Goal: Task Accomplishment & Management: Complete application form

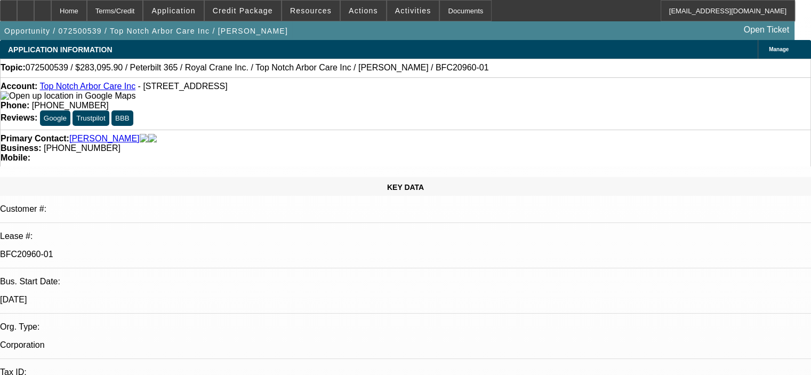
select select "0"
select select "2"
select select "0"
select select "6"
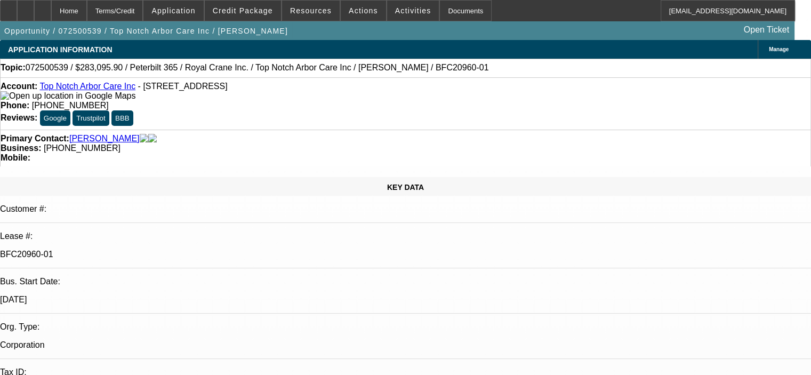
select select "0.15"
select select "2"
select select "0"
select select "6"
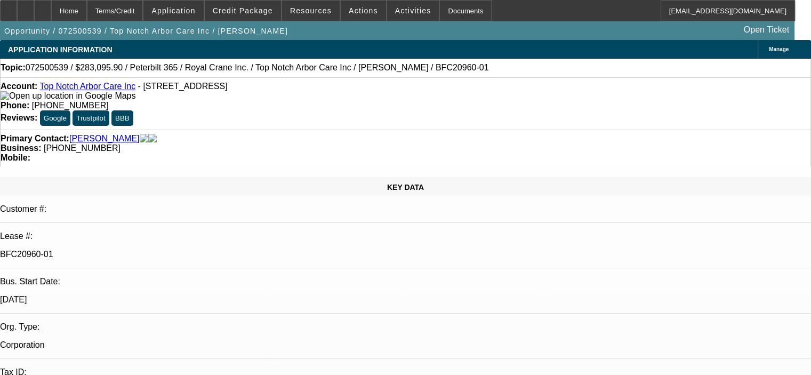
select select "0.15"
select select "2"
select select "0"
select select "6"
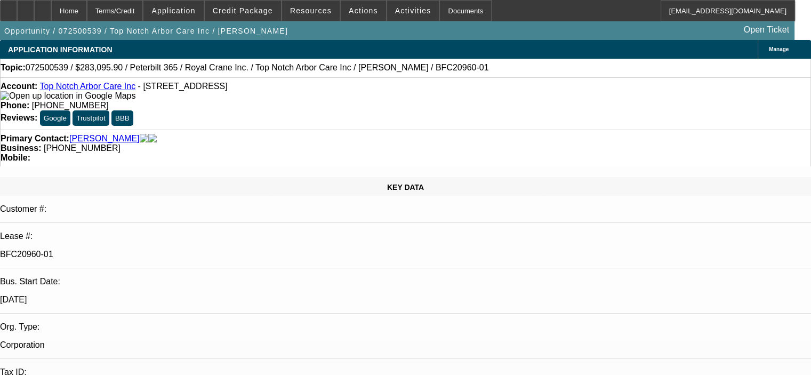
select select "0.15"
select select "2"
select select "0"
select select "6"
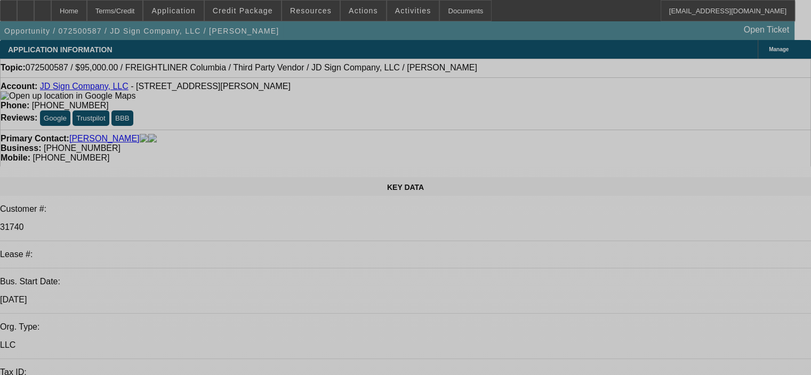
select select "0"
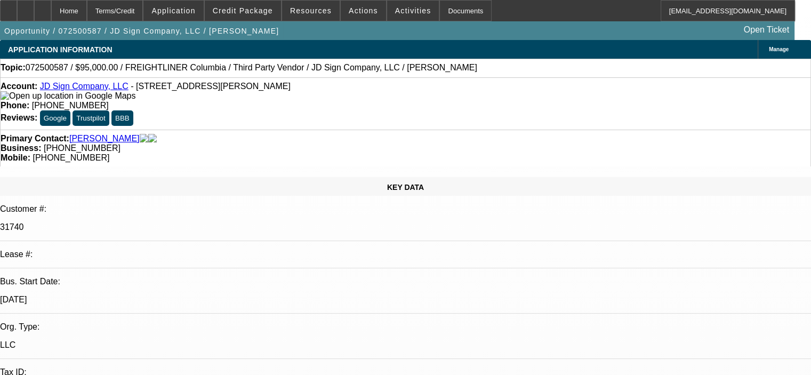
select select "2"
select select "0"
select select "6"
select select "0"
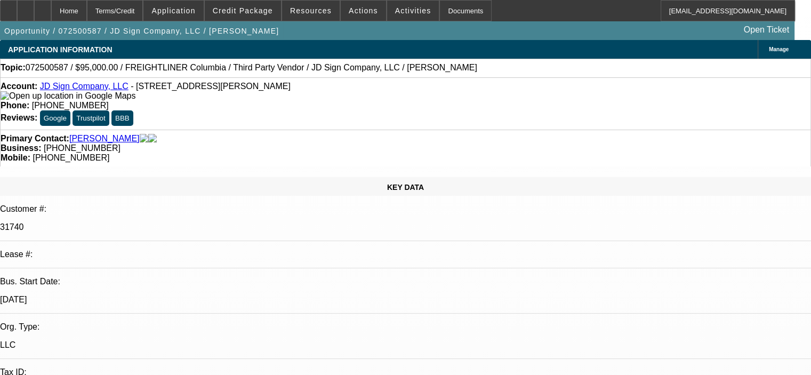
select select "2"
select select "0"
select select "6"
select select "0"
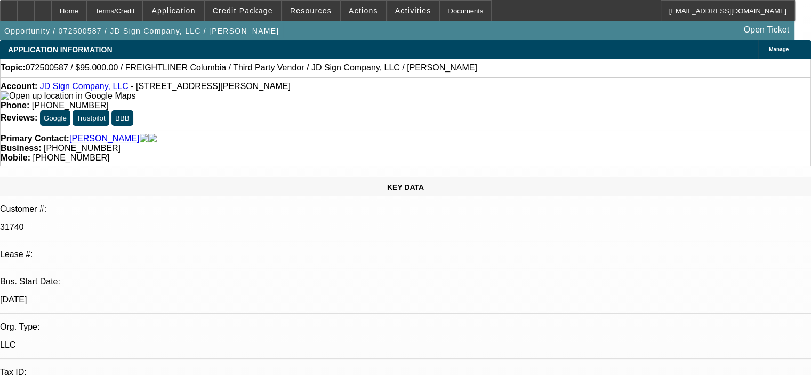
select select "2"
select select "0"
select select "6"
select select "0"
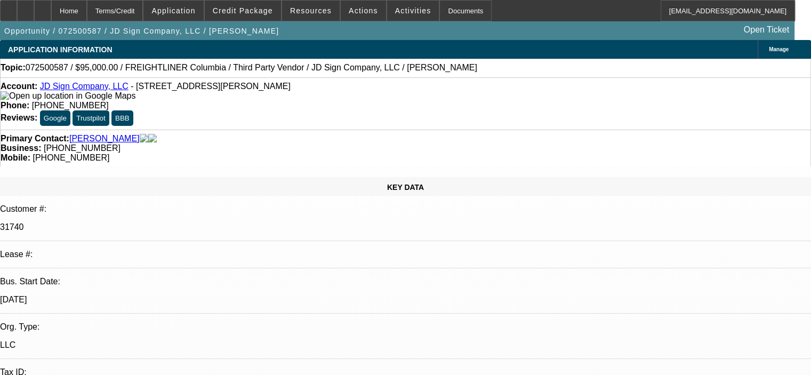
select select "2"
select select "0"
select select "6"
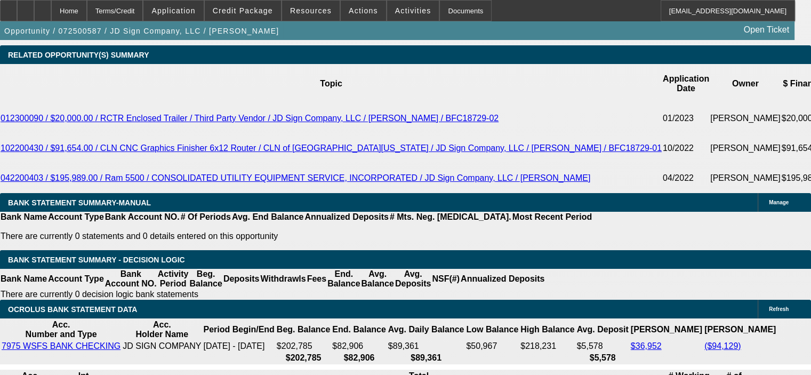
scroll to position [1884, 0]
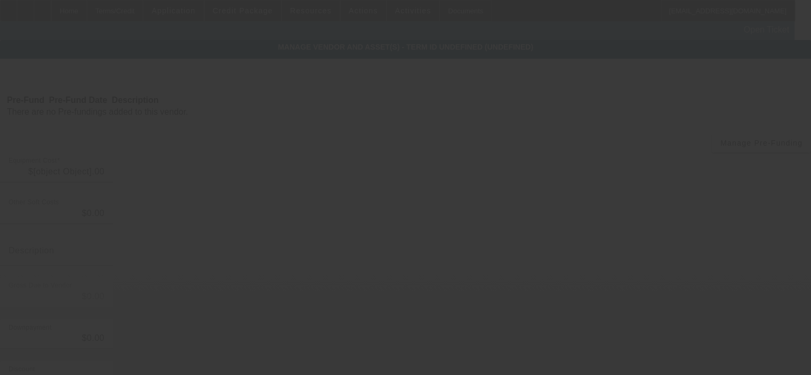
type input "$95,000.00"
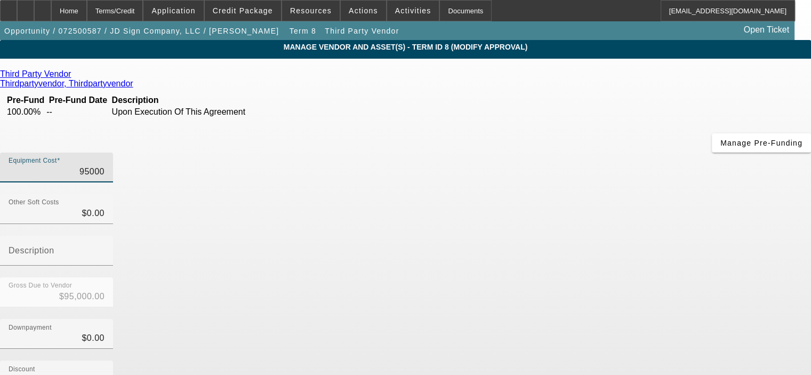
drag, startPoint x: 499, startPoint y: 90, endPoint x: 559, endPoint y: 90, distance: 59.7
click at [559, 153] on div "Equipment Cost 95000" at bounding box center [405, 174] width 811 height 42
type input "9"
type input "$9.00"
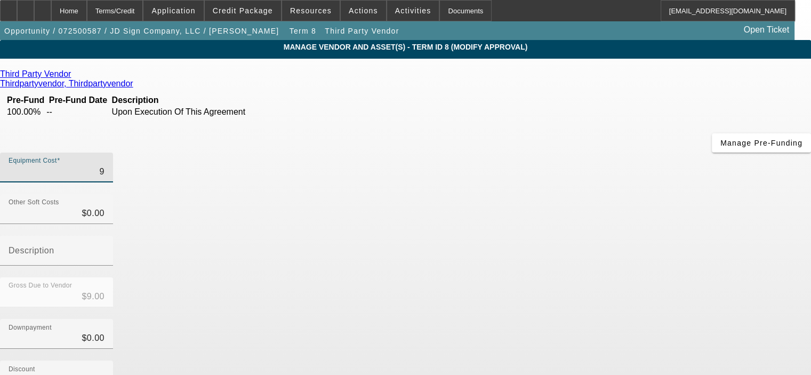
type input "90"
type input "$90.00"
type input "900"
type input "$900.00"
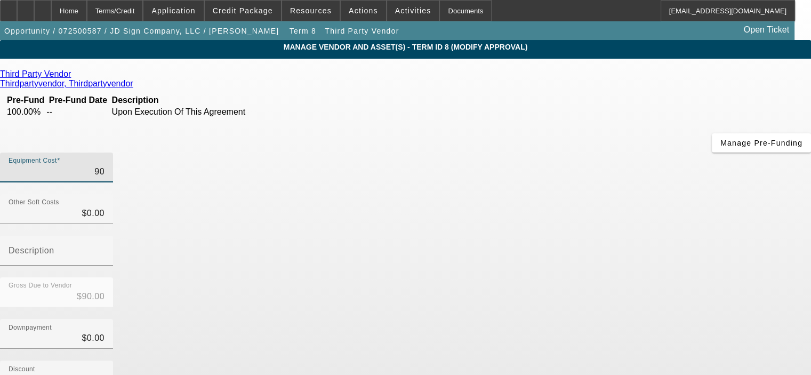
type input "$900.00"
type input "9000"
type input "$9,000.00"
type input "90000"
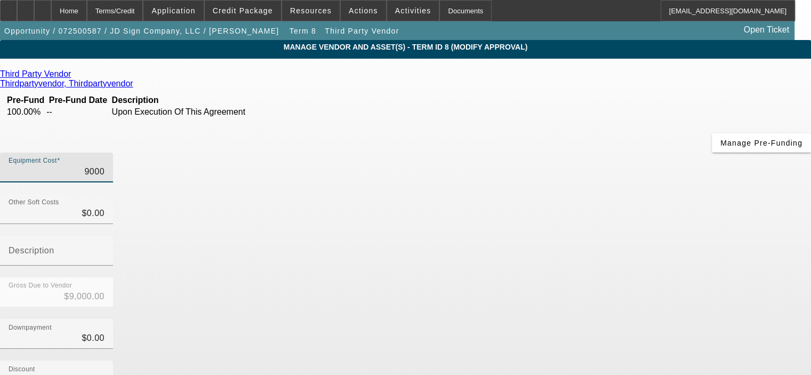
type input "$90,000.00"
click at [633, 319] on div "Downpayment $0.00" at bounding box center [405, 340] width 811 height 42
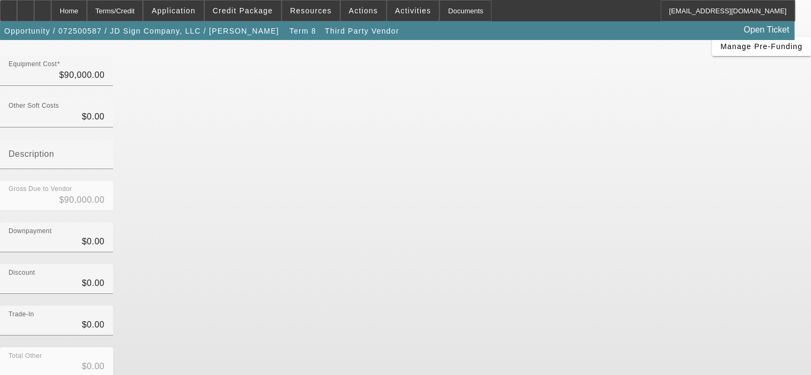
scroll to position [107, 0]
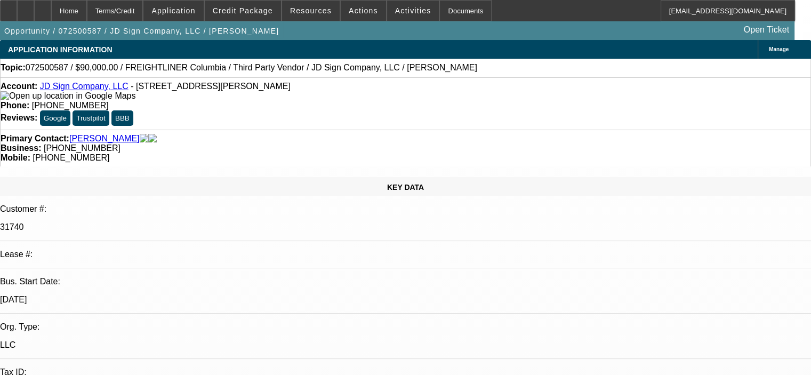
select select "0"
select select "2"
select select "0"
select select "6"
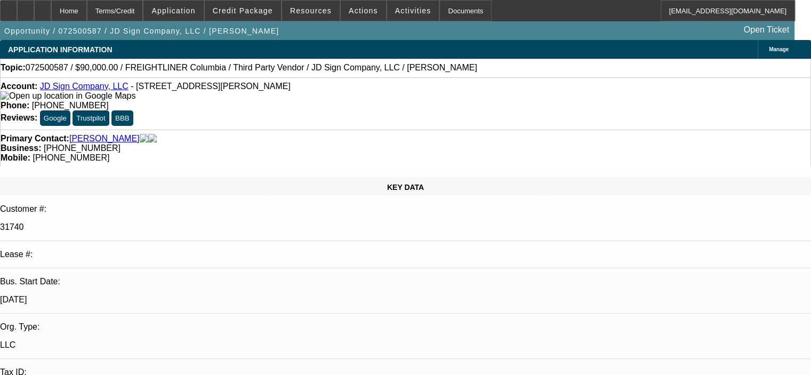
select select "0"
select select "2"
select select "0"
select select "6"
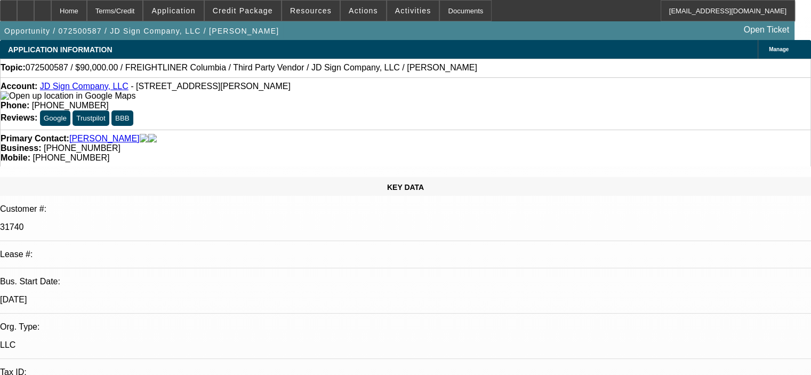
select select "0"
select select "2"
select select "0"
select select "6"
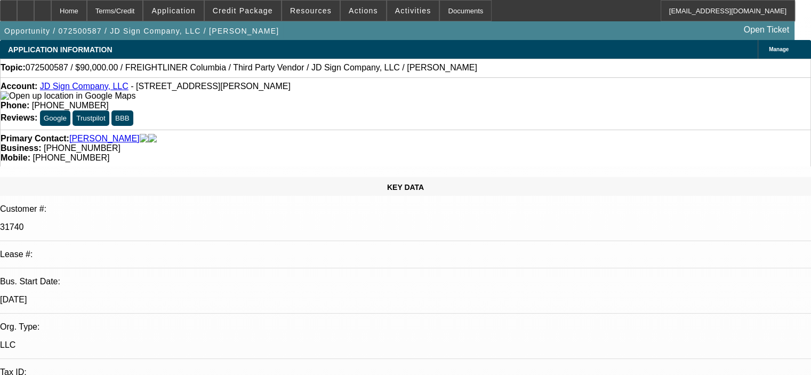
select select "0"
select select "2"
select select "0"
select select "6"
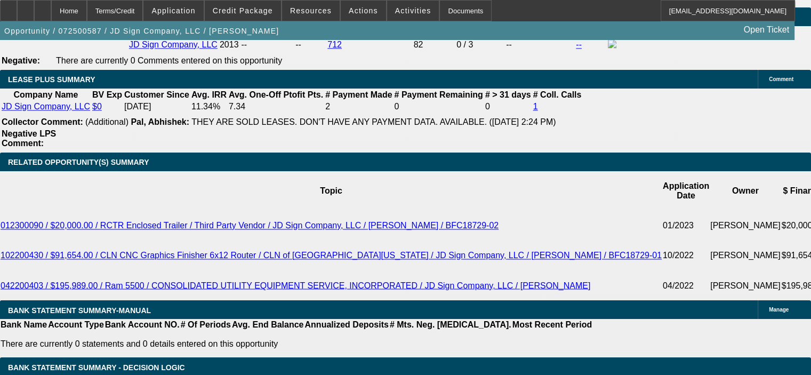
scroll to position [1920, 0]
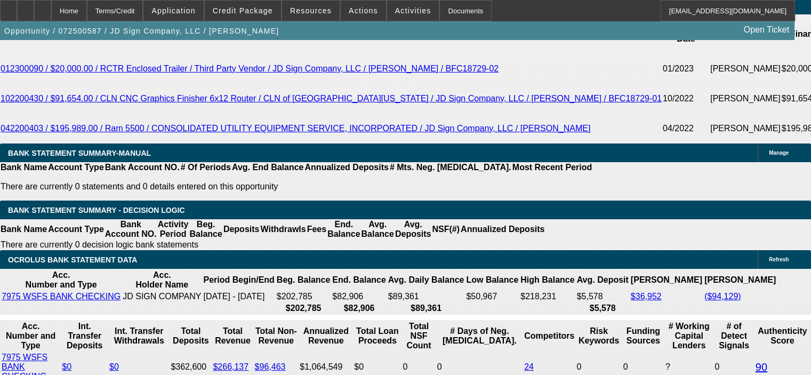
drag, startPoint x: 131, startPoint y: 307, endPoint x: 227, endPoint y: 307, distance: 95.5
type input "90"
type input "UNKNOWN"
type input "$9,000.00"
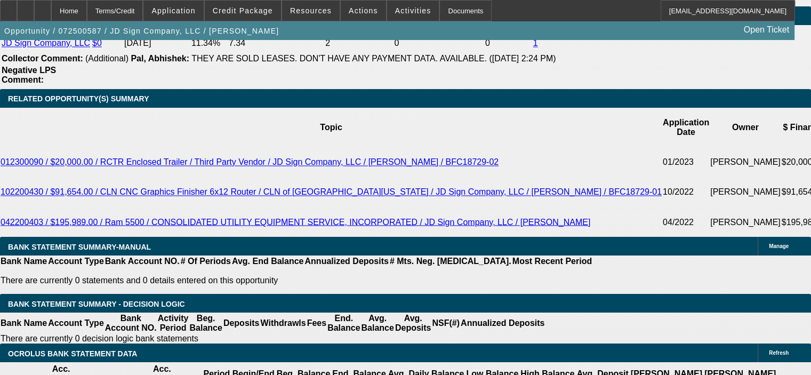
scroll to position [1813, 0]
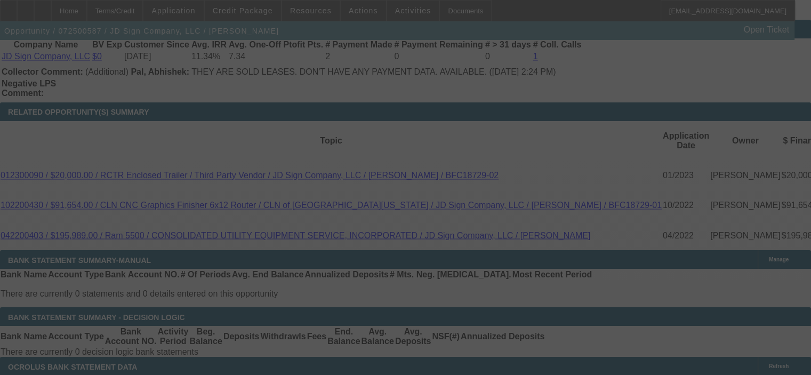
select select "0"
select select "2"
select select "0"
select select "6"
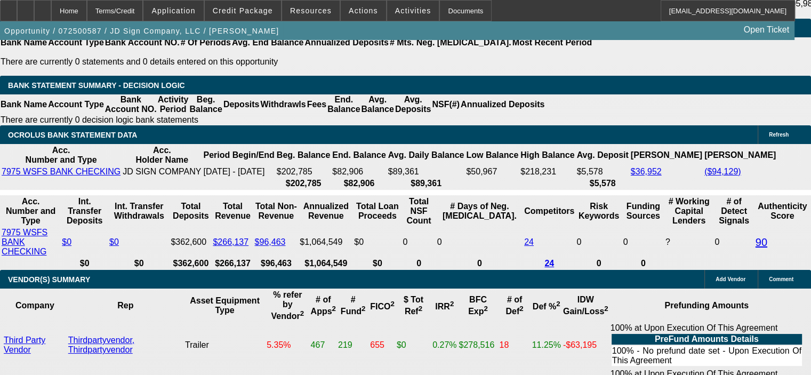
scroll to position [2027, 0]
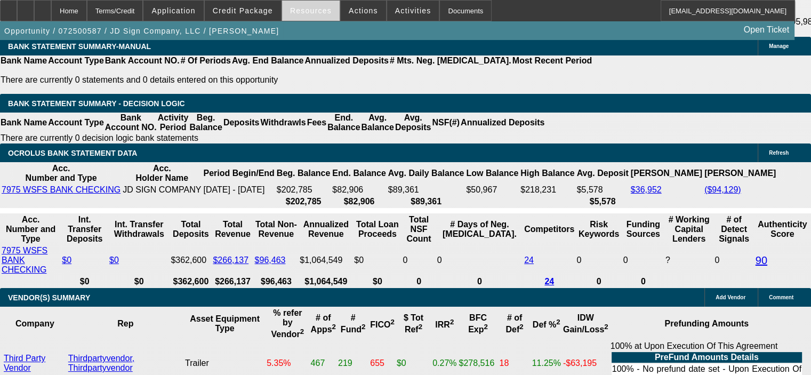
click at [315, 7] on span "Resources" at bounding box center [311, 10] width 42 height 9
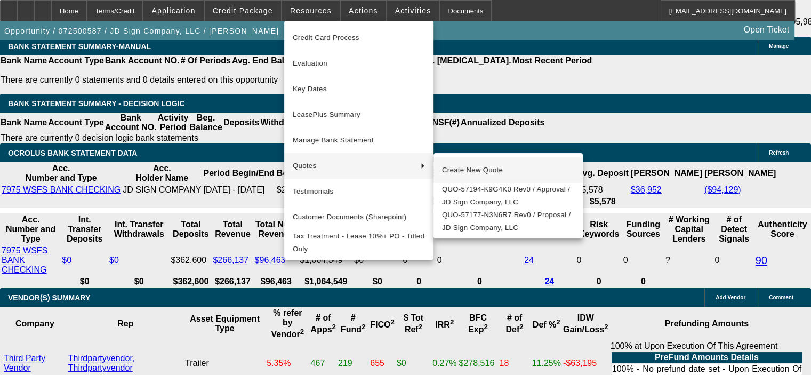
click at [462, 170] on span "Create New Quote" at bounding box center [508, 170] width 132 height 13
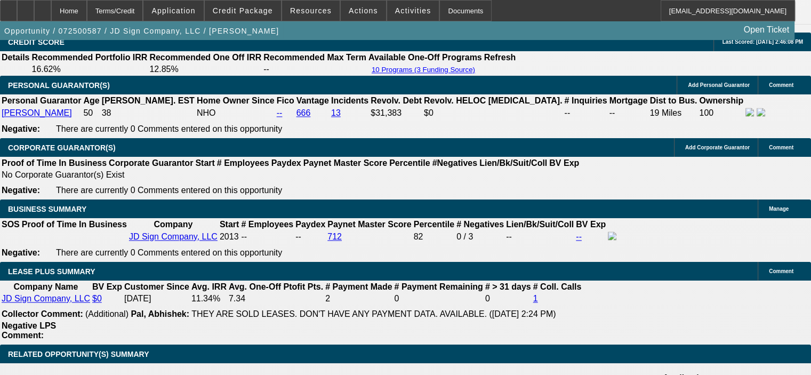
scroll to position [1547, 0]
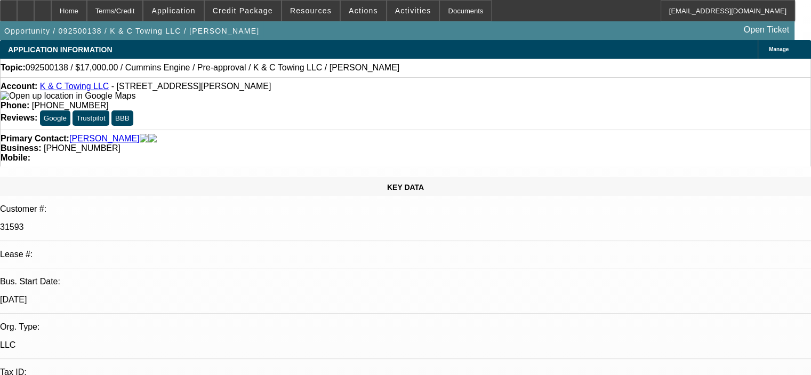
select select "0"
select select "2"
select select "0"
select select "6"
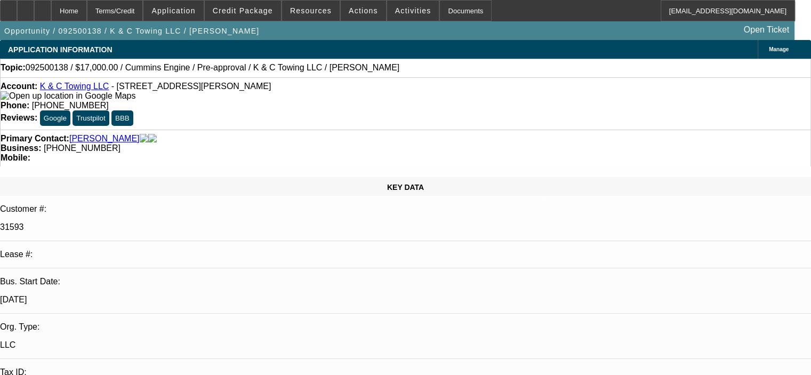
select select "0"
select select "2"
select select "0"
select select "6"
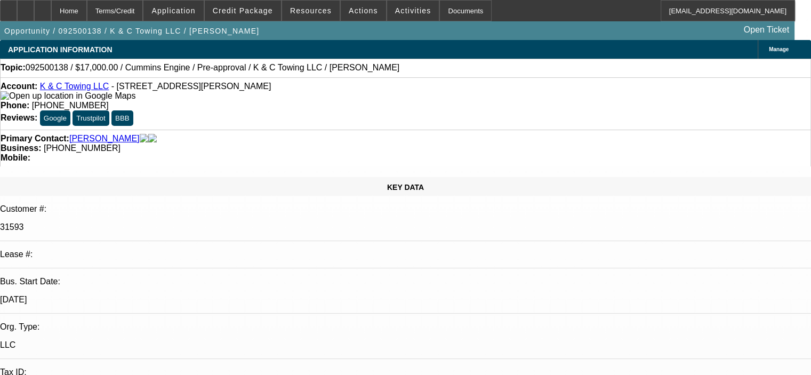
select select "0"
select select "2"
select select "0"
select select "6"
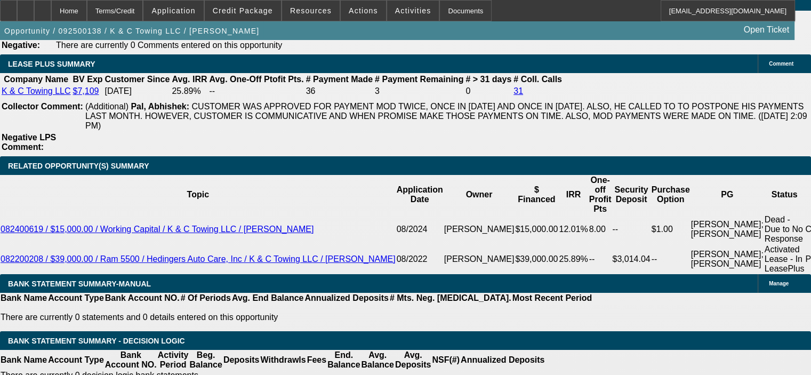
scroll to position [1795, 0]
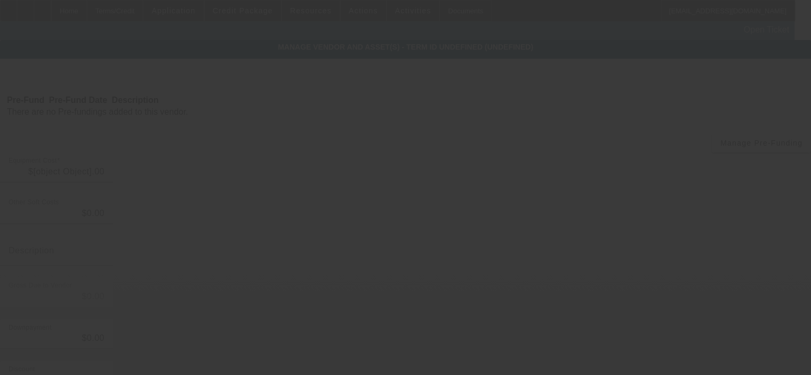
type input "$10,958.32"
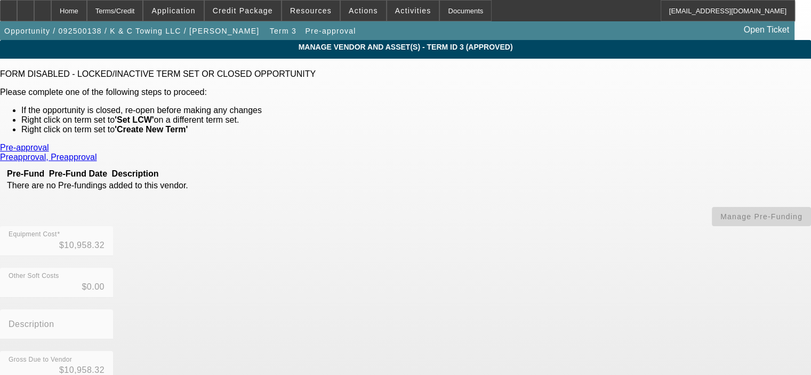
click at [563, 89] on p "Please complete one of the following steps to proceed:" at bounding box center [405, 92] width 811 height 10
click at [87, 12] on div "Home" at bounding box center [69, 10] width 36 height 21
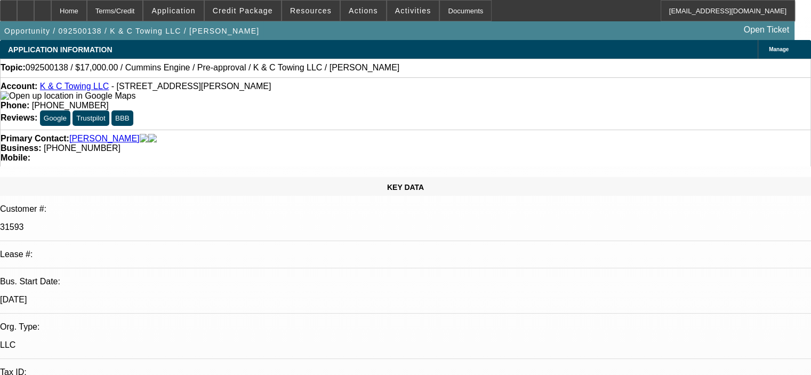
select select "0"
select select "2"
select select "0"
select select "6"
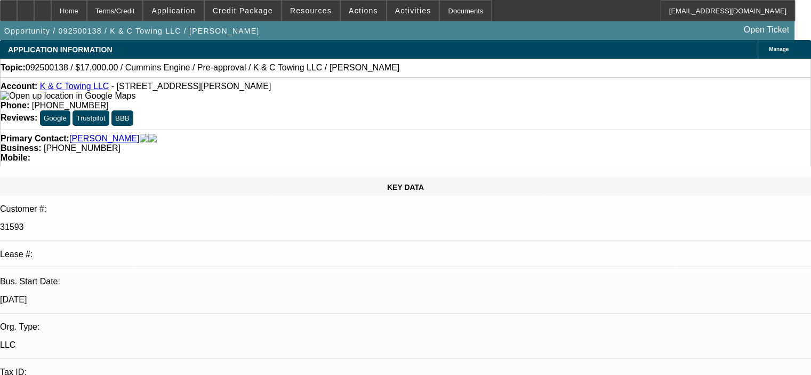
select select "0"
select select "2"
select select "0"
select select "6"
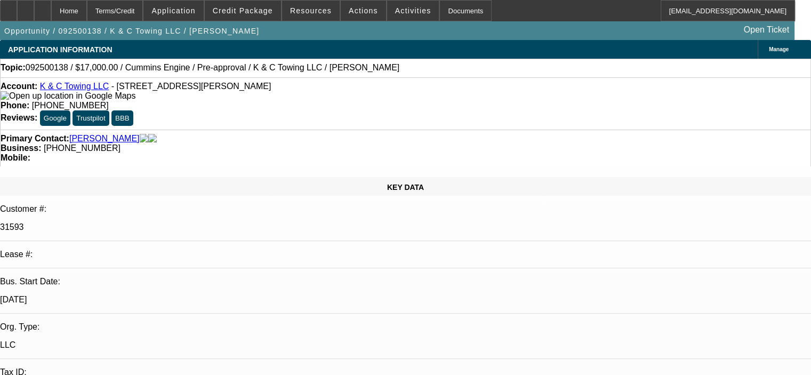
select select "0"
select select "2"
select select "0"
select select "6"
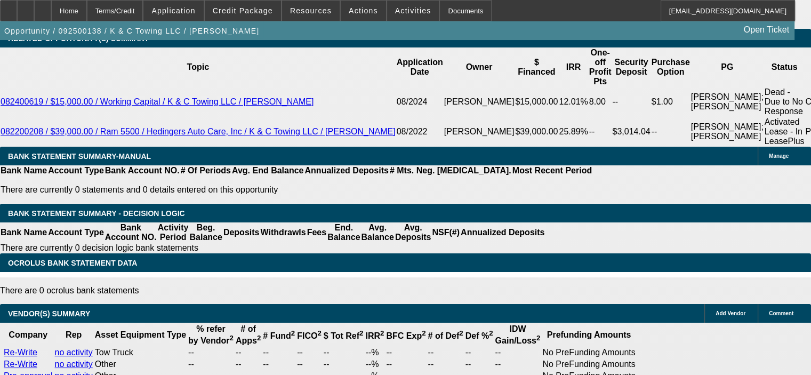
scroll to position [1920, 0]
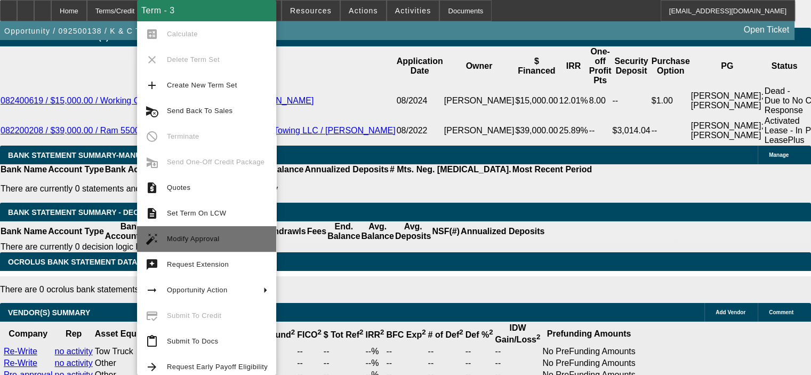
click at [212, 237] on span "Modify Approval" at bounding box center [193, 239] width 53 height 8
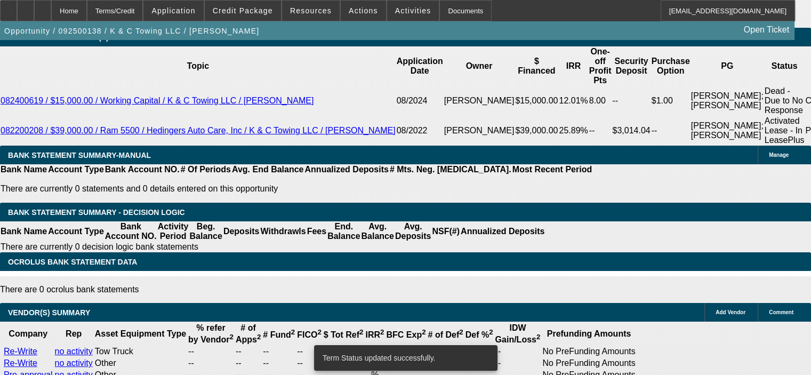
select select "0"
select select "2"
select select "0"
select select "6"
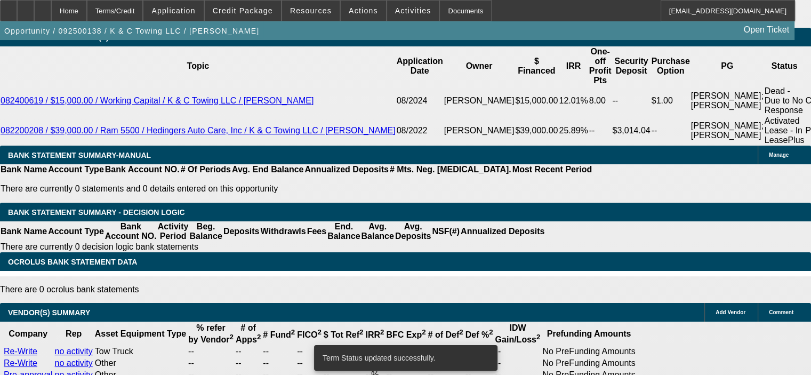
select select "0"
select select "2"
select select "0"
select select "6"
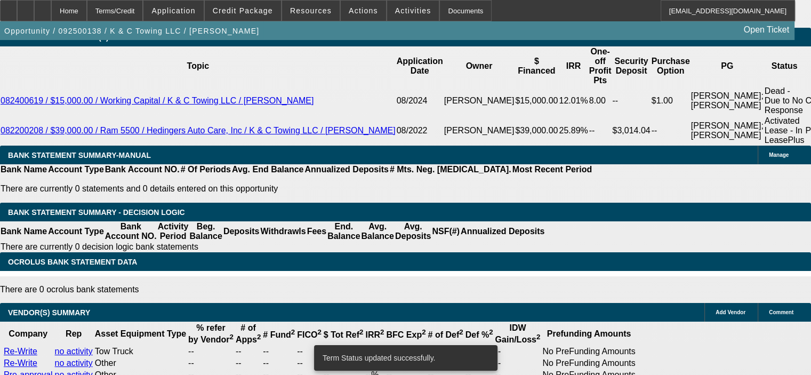
select select "0"
select select "2"
select select "0"
select select "6"
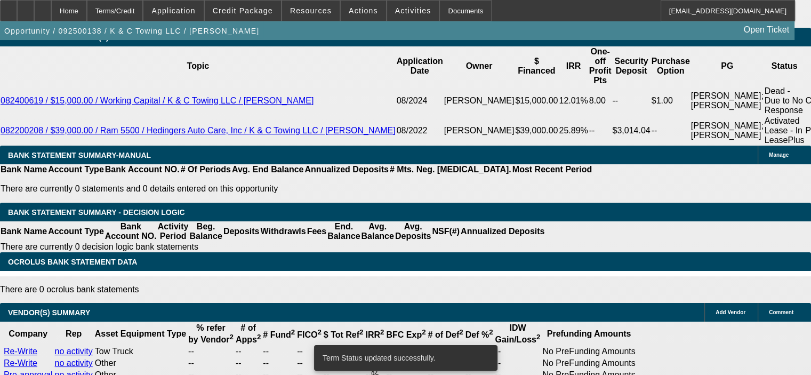
select select "0"
select select "2"
select select "0"
select select "6"
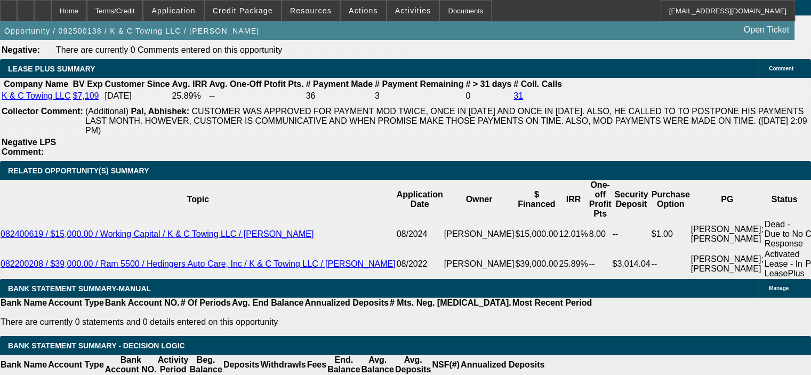
scroll to position [1760, 0]
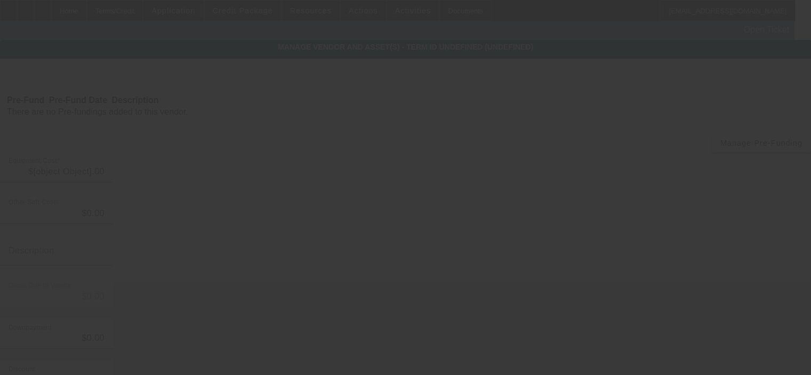
type input "$10,958.32"
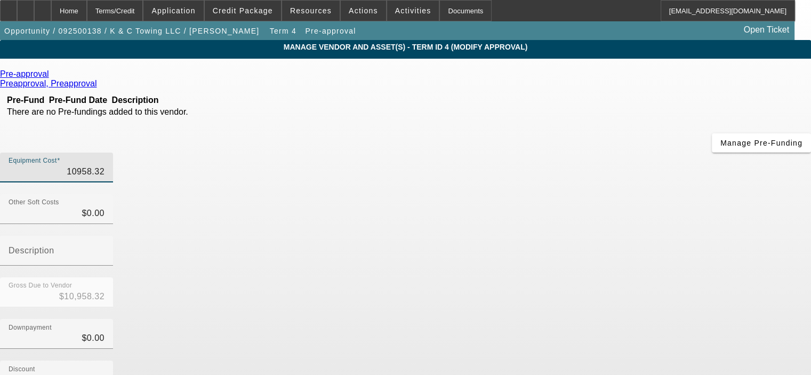
drag, startPoint x: 506, startPoint y: 89, endPoint x: 606, endPoint y: 87, distance: 100.8
click at [606, 153] on div "Equipment Cost 10958.32" at bounding box center [405, 174] width 811 height 42
type input "1"
type input "$1.00"
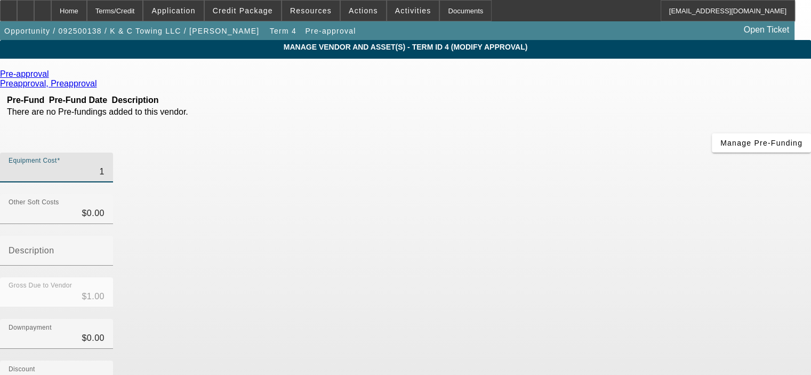
type input "11"
type input "$11.00"
type input "114"
type input "$114.00"
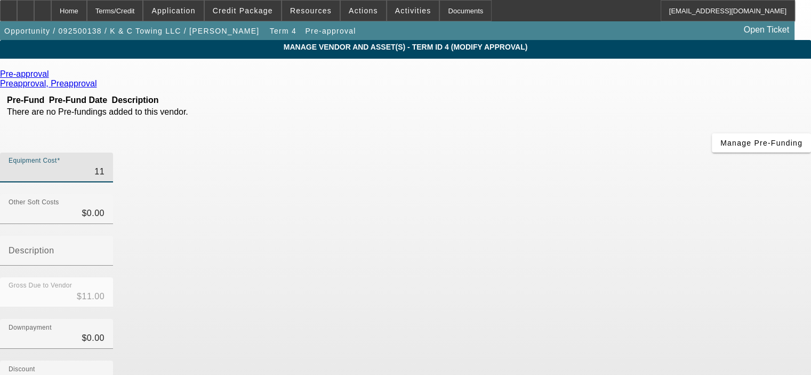
type input "$114.00"
type input "1146"
type input "$1,146.00"
type input "11462"
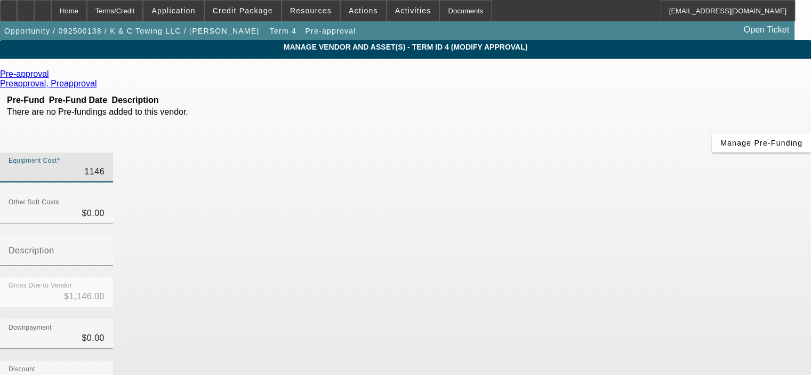
type input "$11,462.00"
type input "11462.9"
type input "$11,462.90"
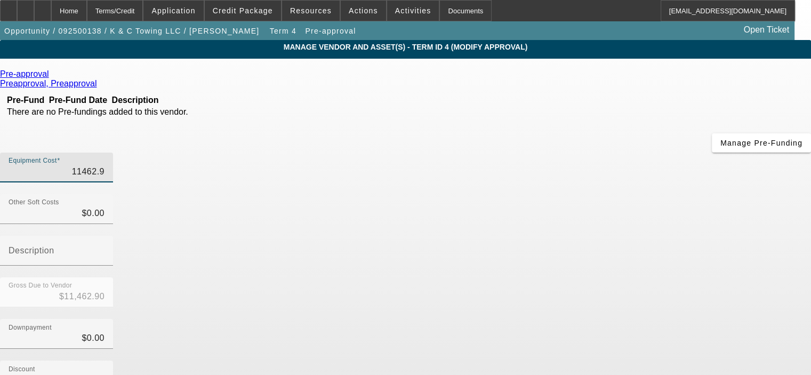
type input "11462.93"
type input "$11,462.93"
click at [633, 319] on div "Downpayment $0.00" at bounding box center [405, 340] width 811 height 42
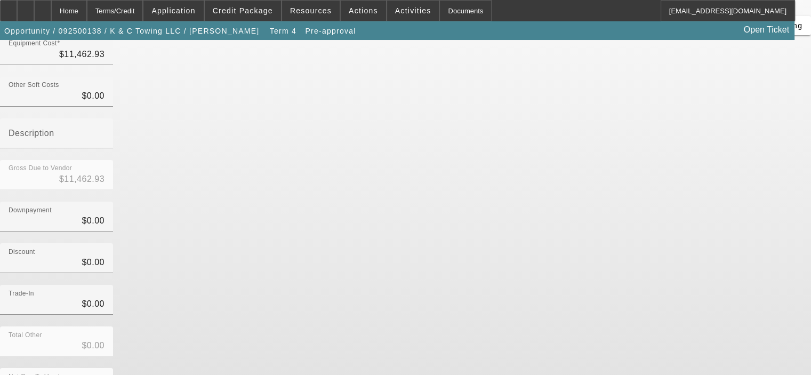
scroll to position [122, 0]
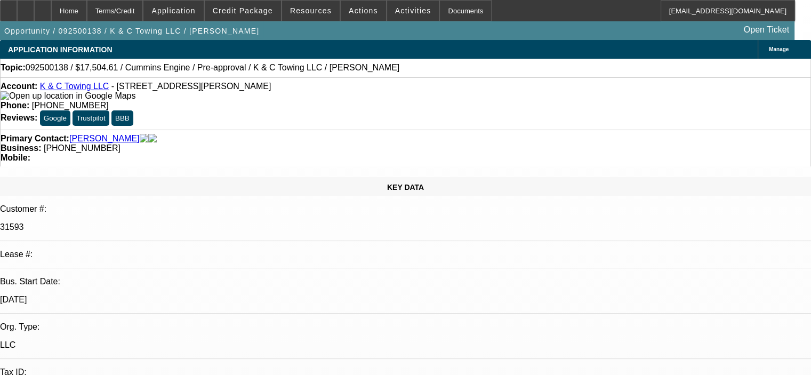
select select "0"
select select "2"
select select "0"
select select "6"
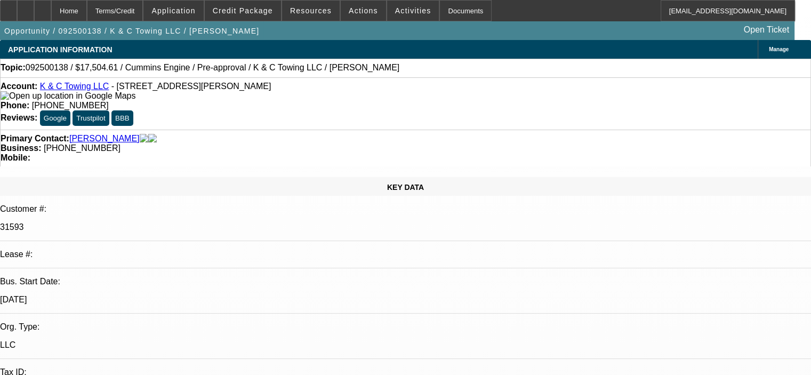
select select "0"
select select "2"
select select "0"
select select "6"
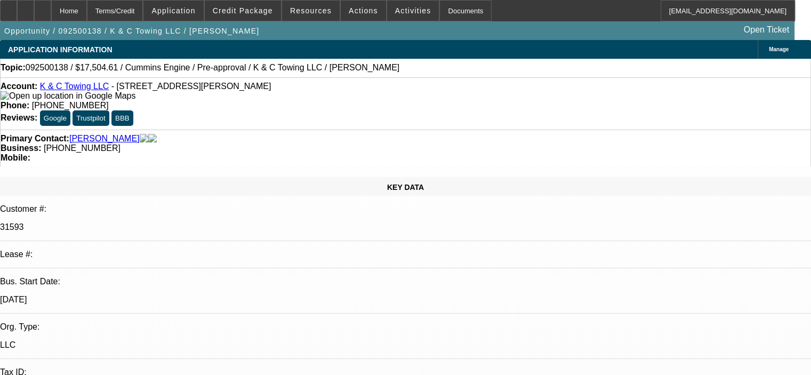
select select "0"
select select "2"
select select "0"
select select "6"
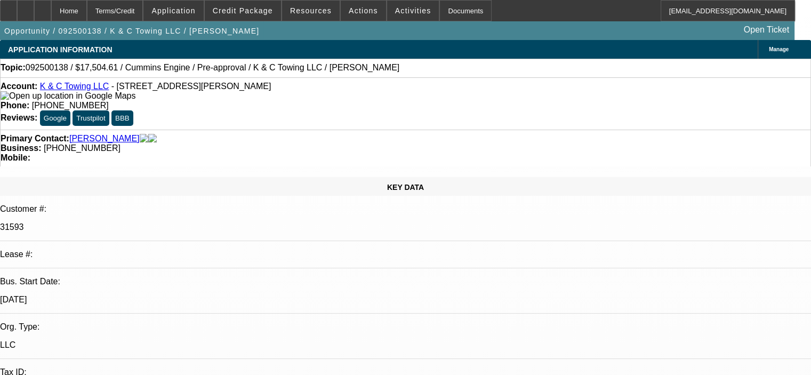
select select "0"
select select "2"
select select "0"
select select "6"
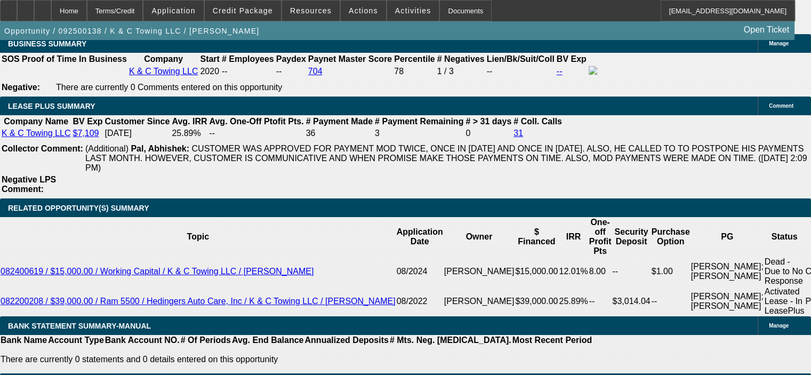
scroll to position [1867, 0]
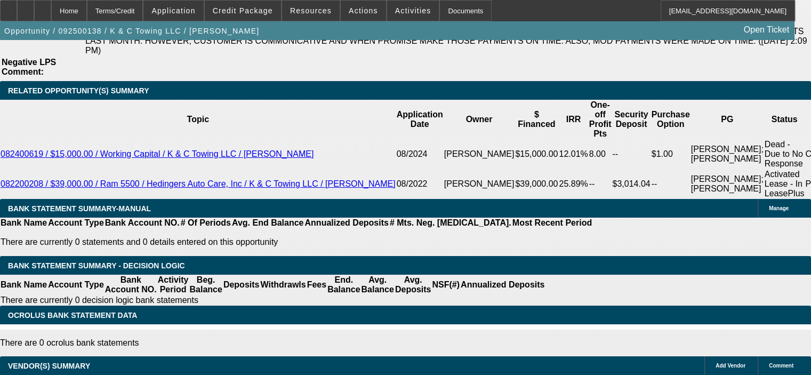
drag, startPoint x: 164, startPoint y: 229, endPoint x: 236, endPoint y: 228, distance: 71.5
type input "$2,311.97"
type input "UNKNOWN"
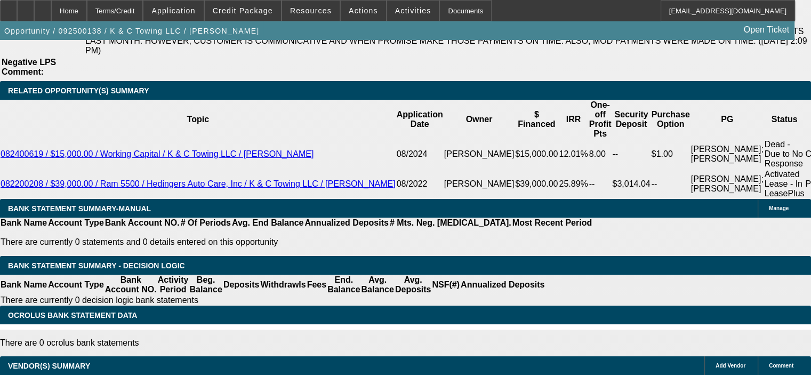
type input "$1,133.94"
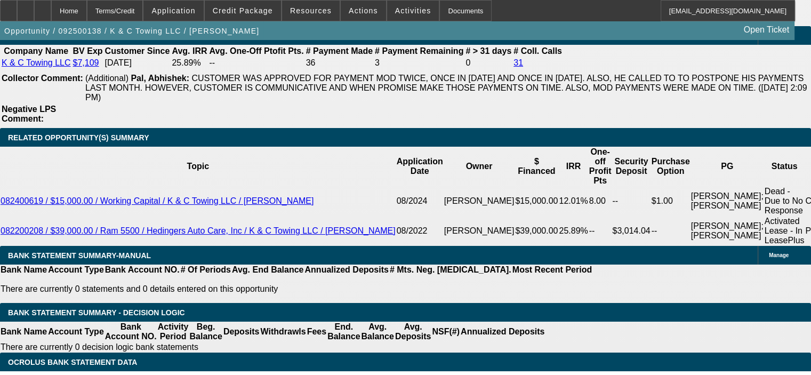
scroll to position [1813, 0]
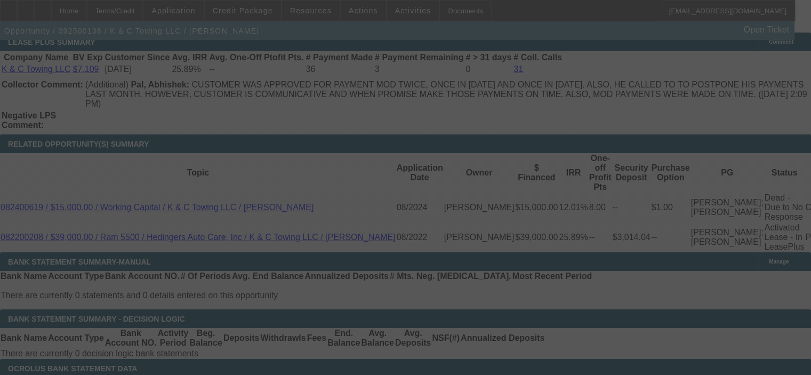
select select "0"
select select "2"
select select "0"
select select "6"
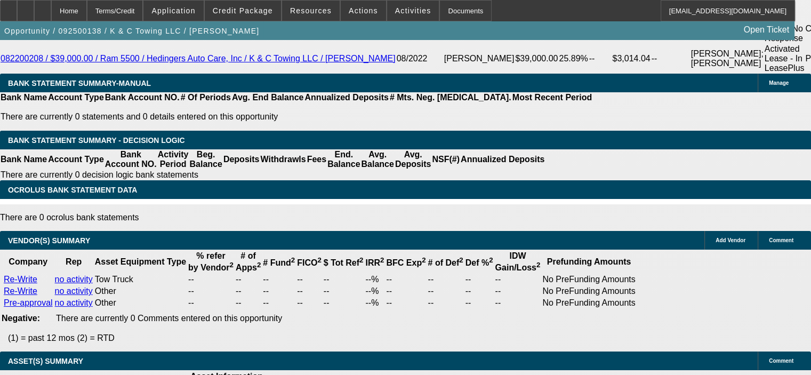
scroll to position [1973, 0]
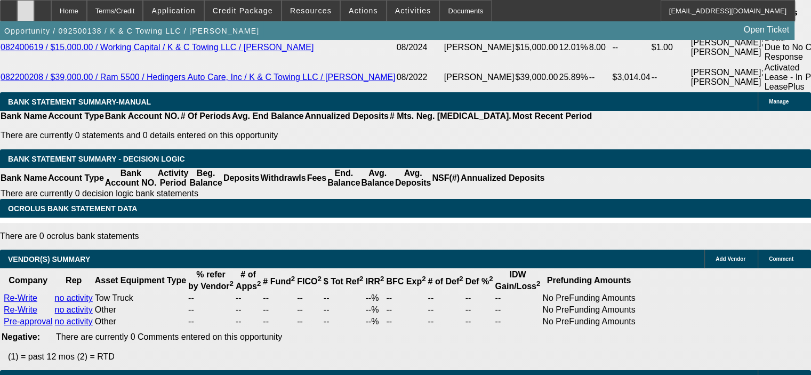
click at [26, 7] on icon at bounding box center [26, 7] width 0 height 0
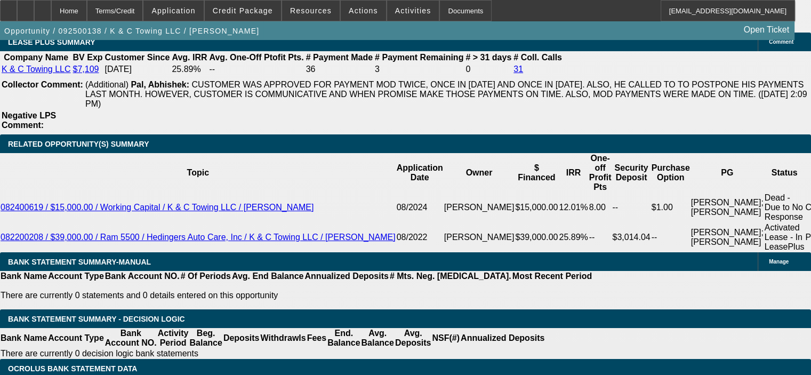
scroll to position [1760, 0]
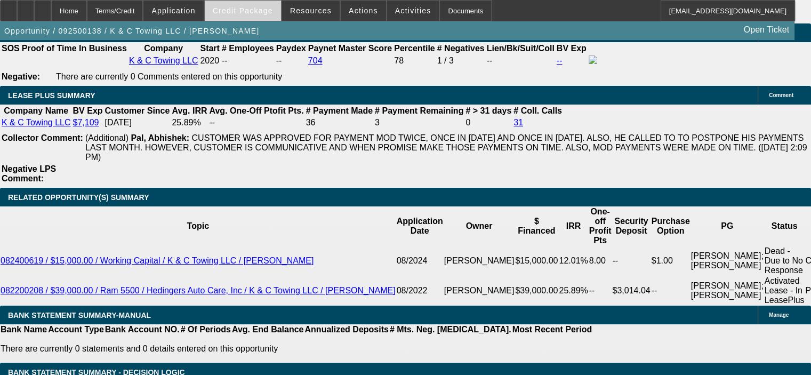
click at [267, 12] on span "Credit Package" at bounding box center [243, 10] width 60 height 9
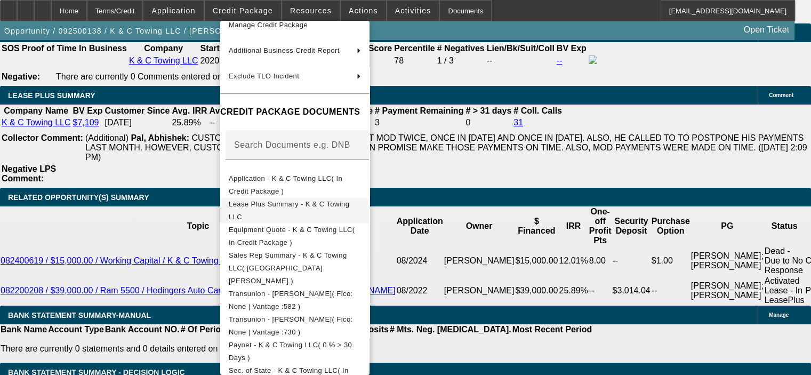
scroll to position [107, 0]
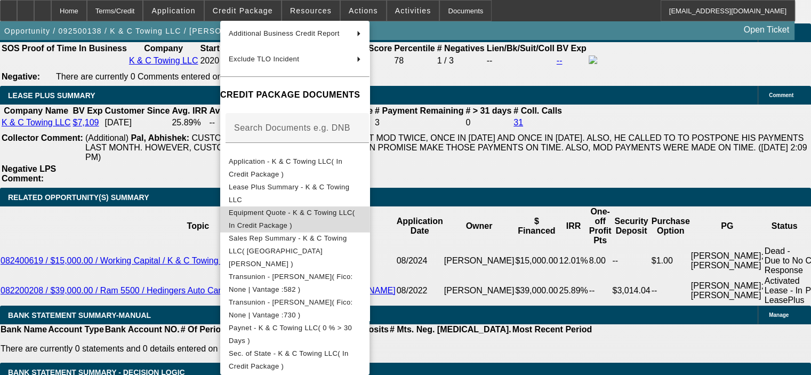
click at [343, 218] on span "Equipment Quote - K & C Towing LLC( In Credit Package )" at bounding box center [292, 219] width 126 height 21
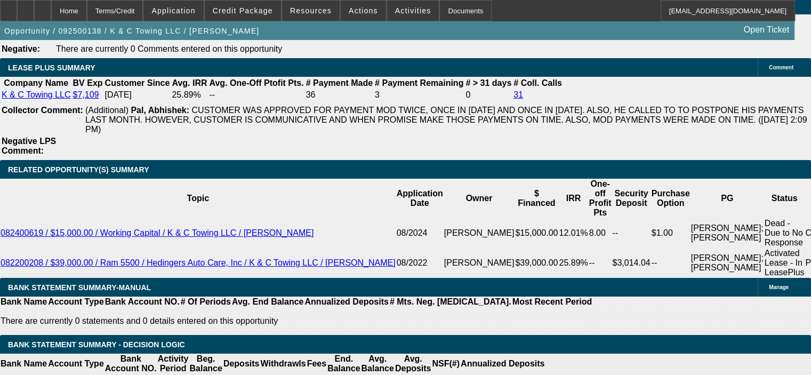
scroll to position [1813, 0]
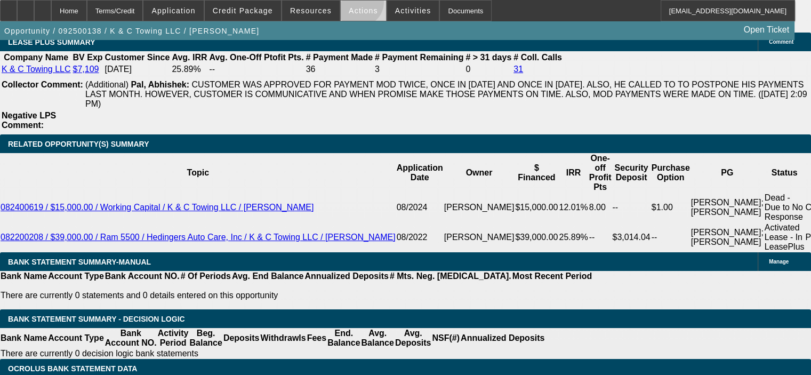
click at [352, 4] on span at bounding box center [363, 11] width 45 height 26
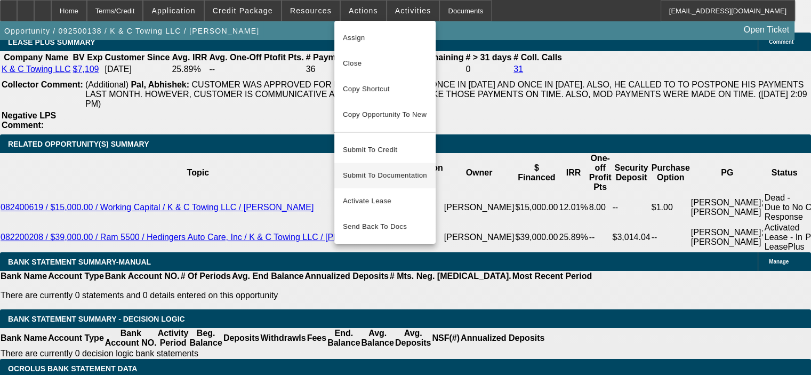
click at [380, 169] on span "Submit To Documentation" at bounding box center [385, 175] width 84 height 13
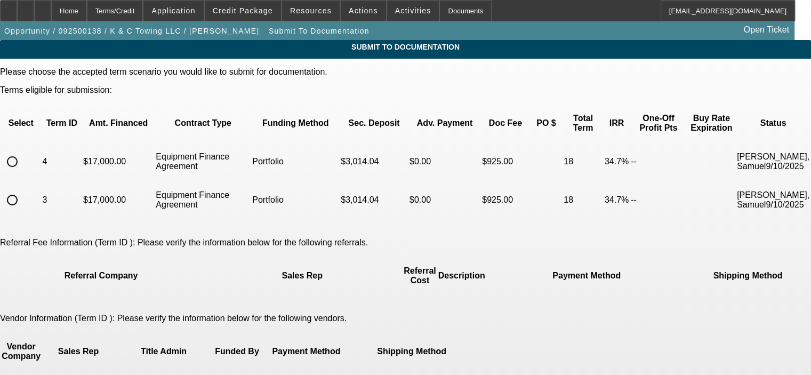
click at [23, 151] on input "radio" at bounding box center [12, 161] width 21 height 21
radio input "true"
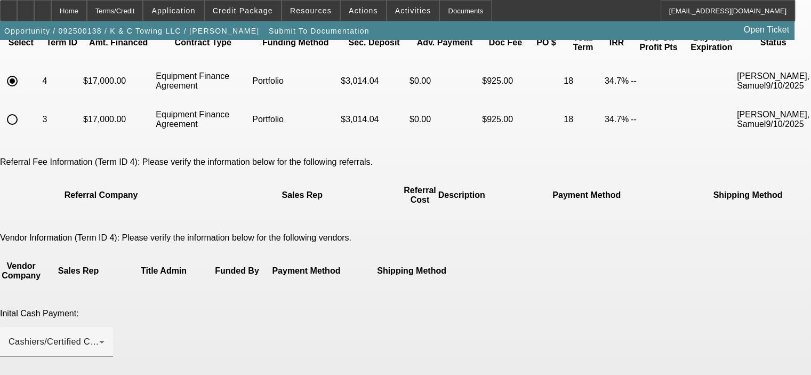
scroll to position [107, 0]
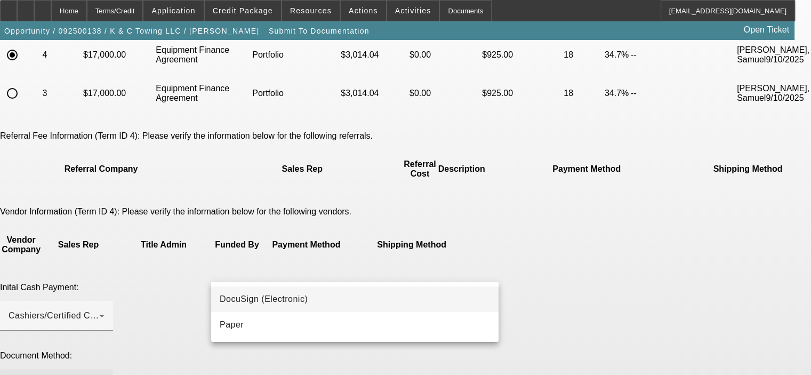
click at [379, 302] on mat-option "DocuSign (Electronic)" at bounding box center [354, 299] width 287 height 26
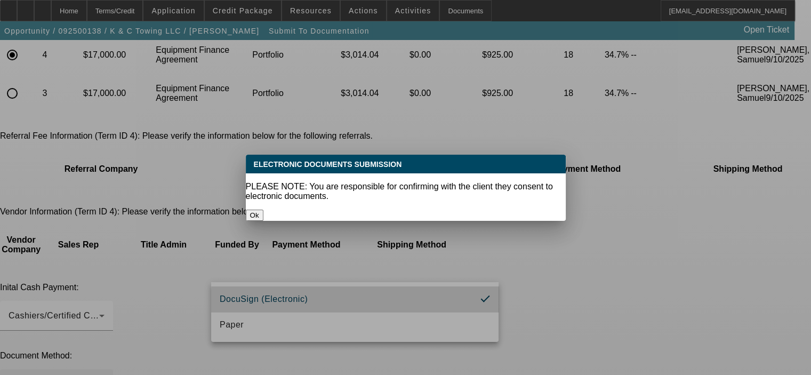
scroll to position [0, 0]
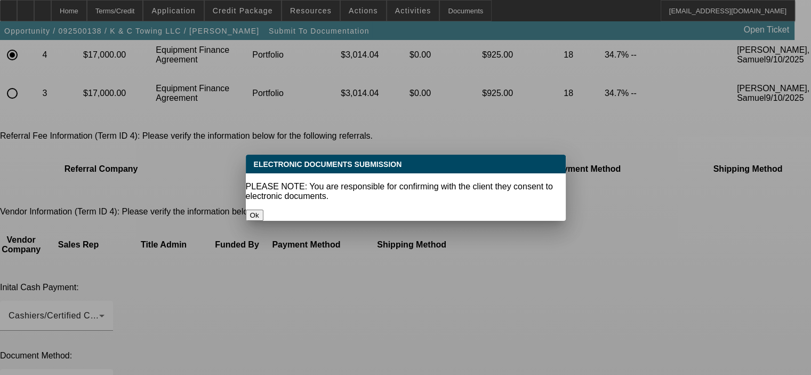
click at [263, 210] on button "Ok" at bounding box center [255, 215] width 18 height 11
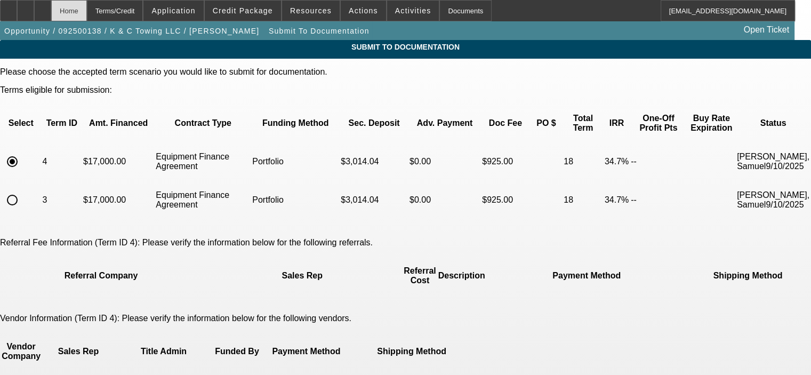
click at [87, 14] on div "Home" at bounding box center [69, 10] width 36 height 21
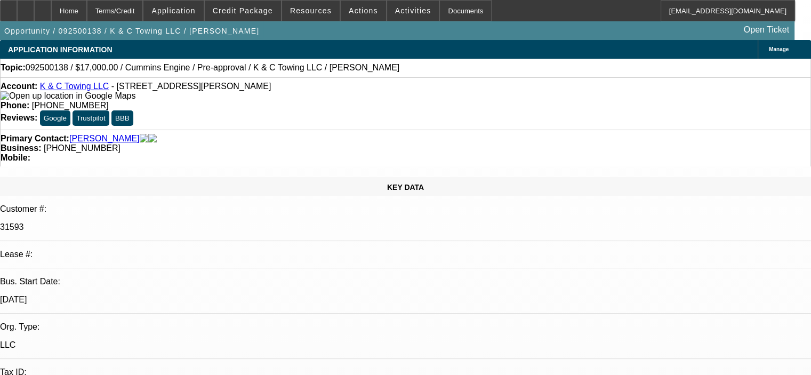
select select "0"
select select "2"
select select "0"
select select "6"
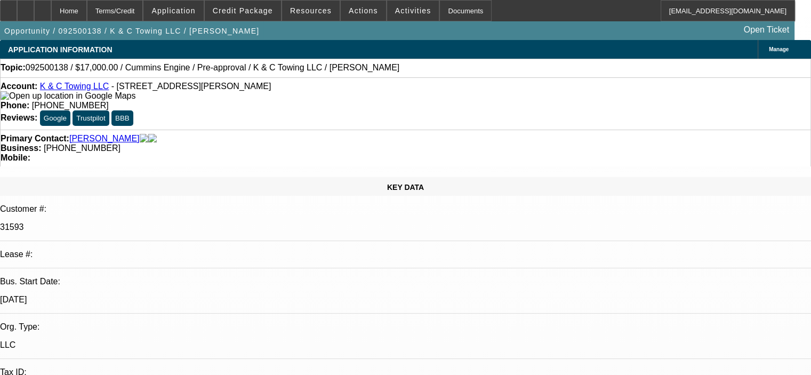
select select "0"
select select "2"
select select "0"
select select "6"
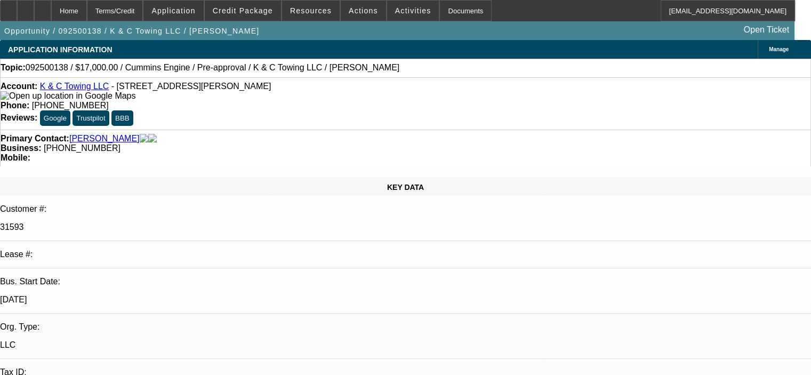
select select "0"
select select "2"
select select "0"
select select "6"
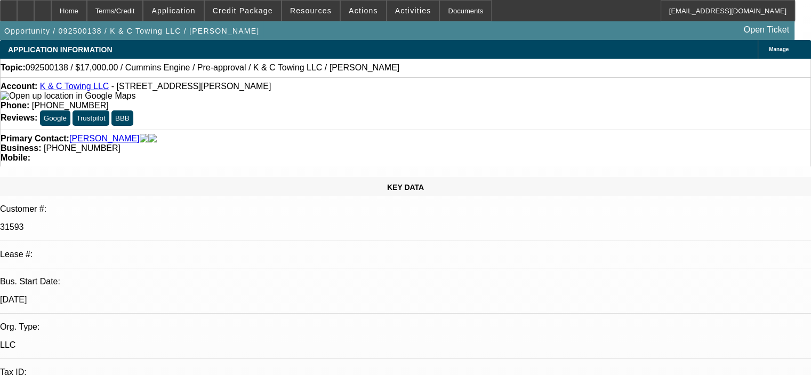
select select "0"
select select "2"
select select "0"
select select "6"
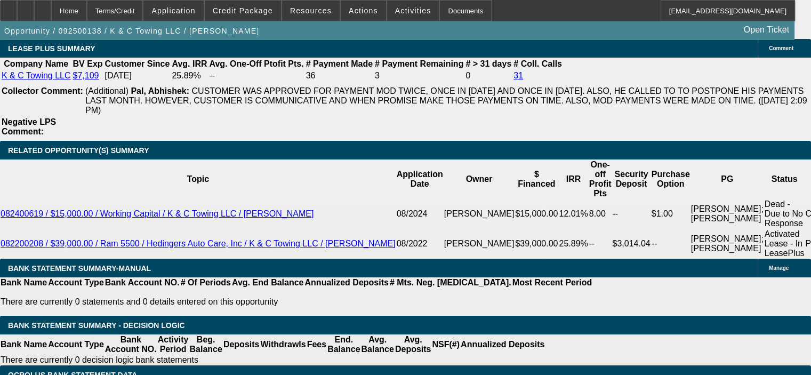
scroll to position [1813, 0]
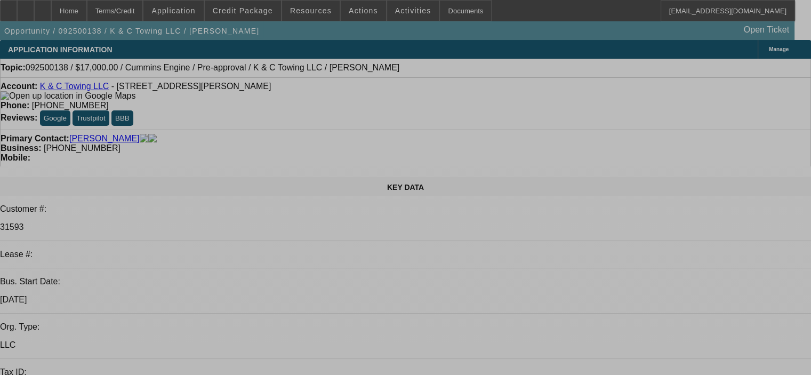
select select "0"
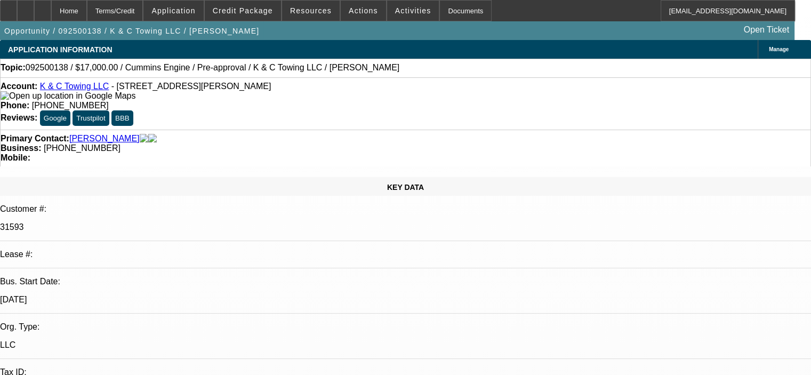
select select "0"
select select "2"
select select "0"
select select "6"
select select "0"
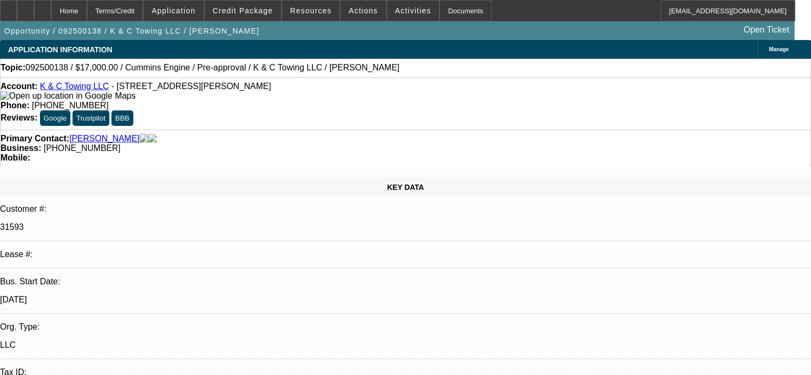
select select "0"
select select "2"
select select "0"
select select "6"
select select "0"
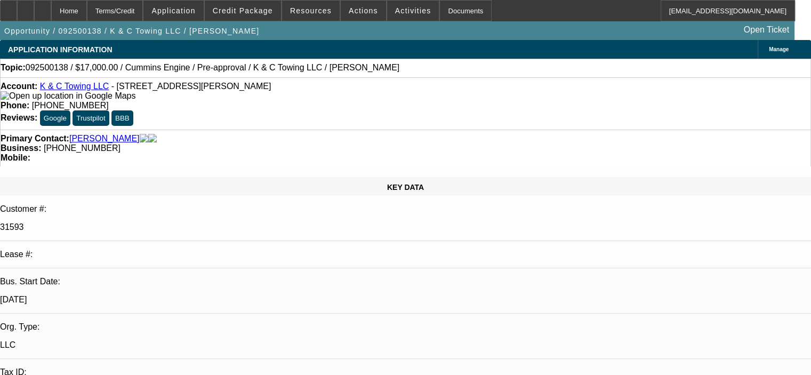
select select "0"
select select "2"
select select "0"
select select "6"
select select "0"
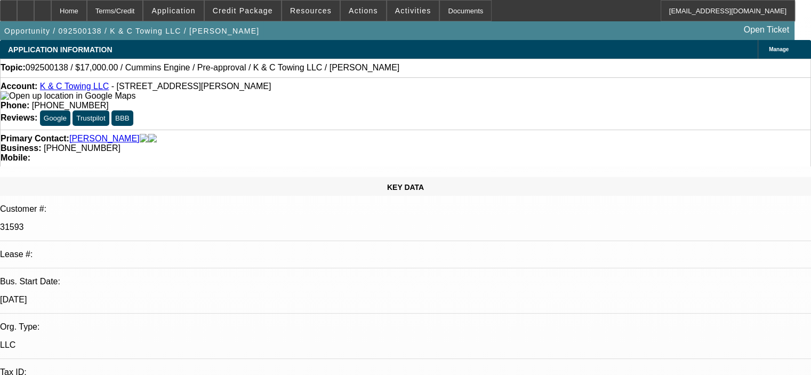
select select "0"
select select "2"
select select "0"
select select "6"
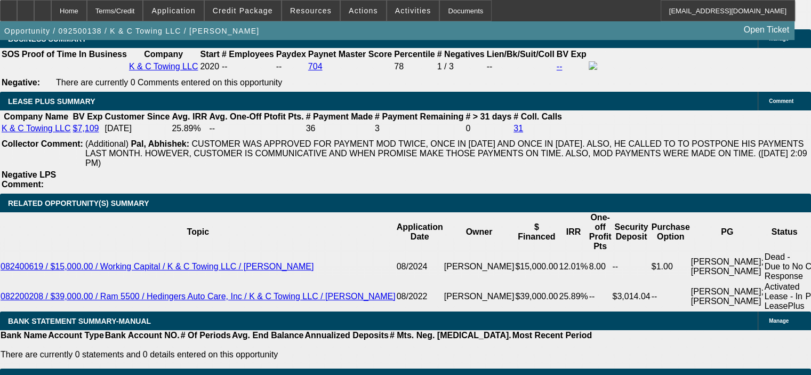
scroll to position [1760, 0]
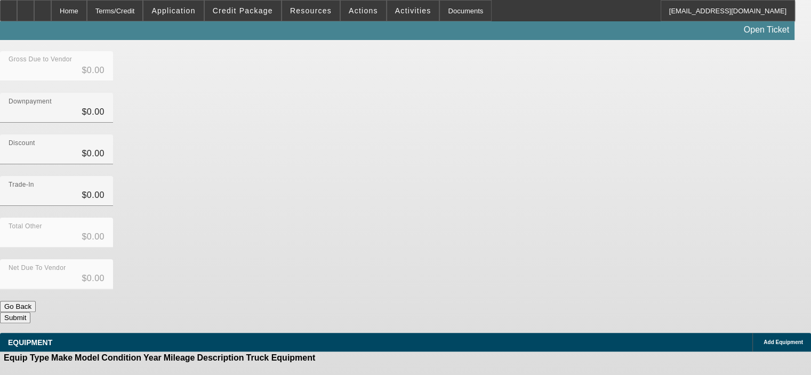
type input "$11,462.93"
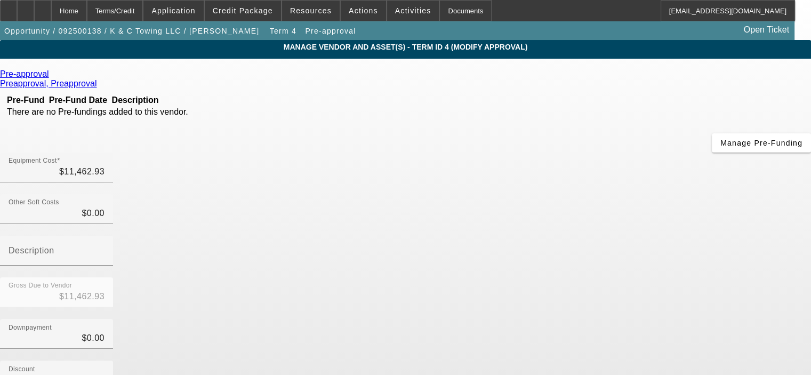
click at [52, 76] on icon at bounding box center [52, 73] width 0 height 9
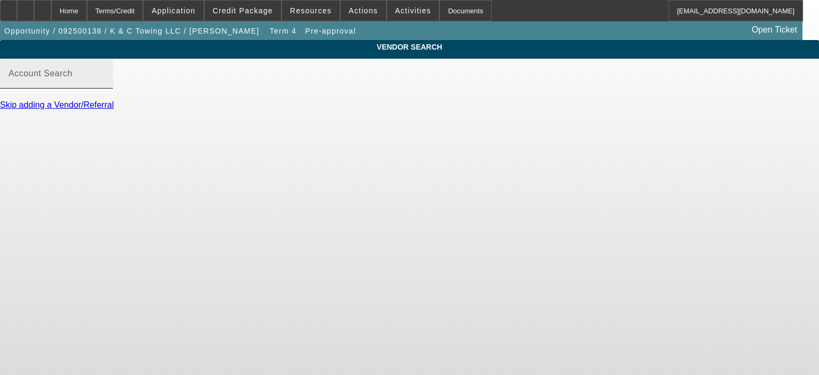
click at [73, 78] on label "Account Search" at bounding box center [41, 74] width 64 height 10
click at [105, 84] on input "Account Search" at bounding box center [57, 77] width 96 height 13
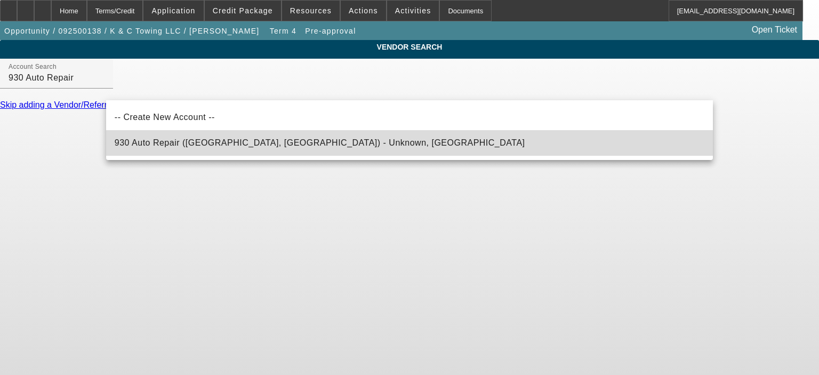
click at [241, 149] on span "930 Auto Repair (New Haven, IN) - Unknown, Alexandria" at bounding box center [320, 143] width 411 height 13
type input "930 Auto Repair (New Haven, IN) - Unknown, Alexandria"
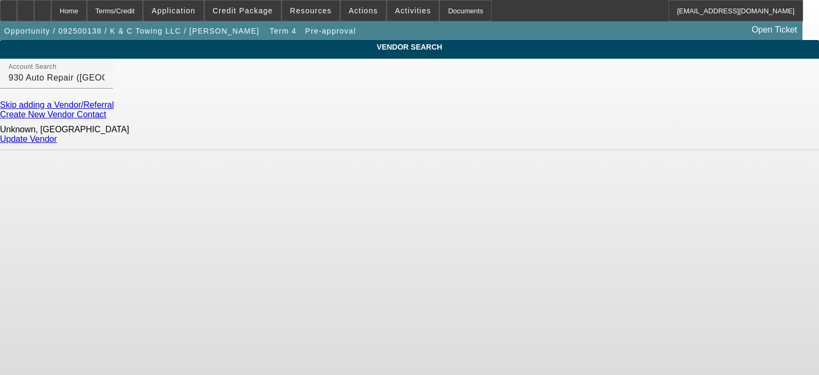
click at [57, 138] on link "Update Vendor" at bounding box center [28, 138] width 57 height 9
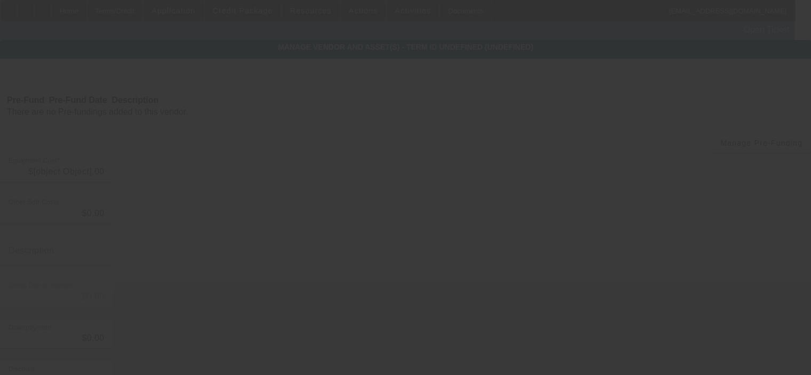
type input "$11,462.93"
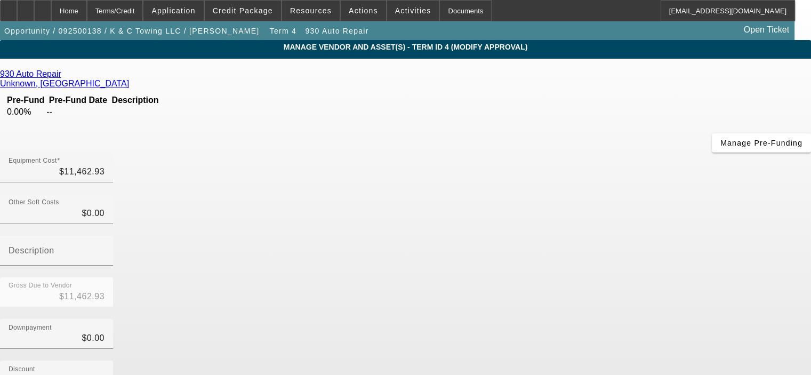
click at [638, 319] on div "Downpayment $0.00" at bounding box center [405, 340] width 811 height 42
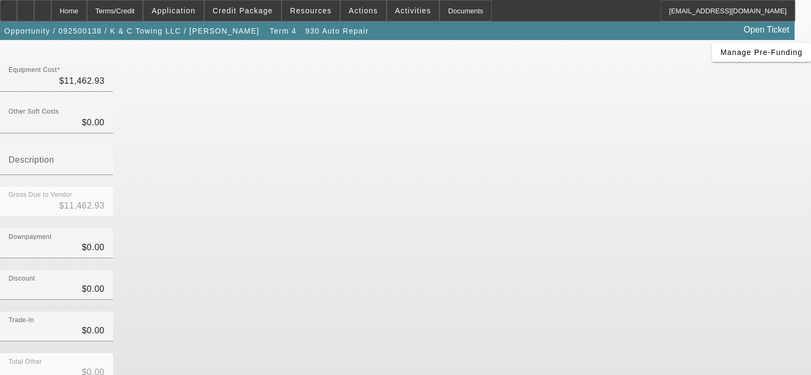
scroll to position [122, 0]
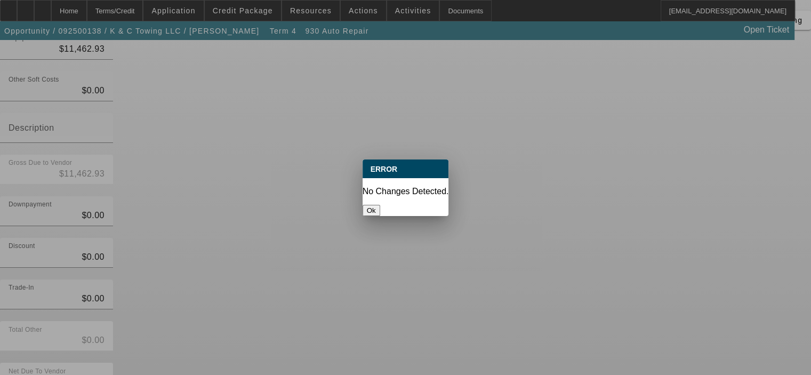
scroll to position [0, 0]
click at [380, 205] on button "Ok" at bounding box center [372, 210] width 18 height 11
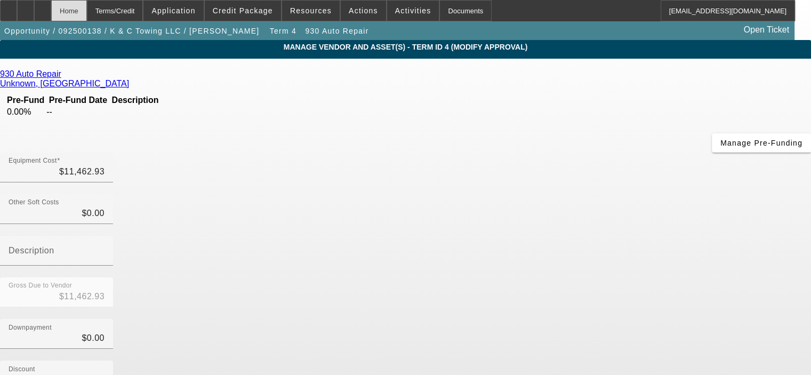
click at [87, 10] on div "Home" at bounding box center [69, 10] width 36 height 21
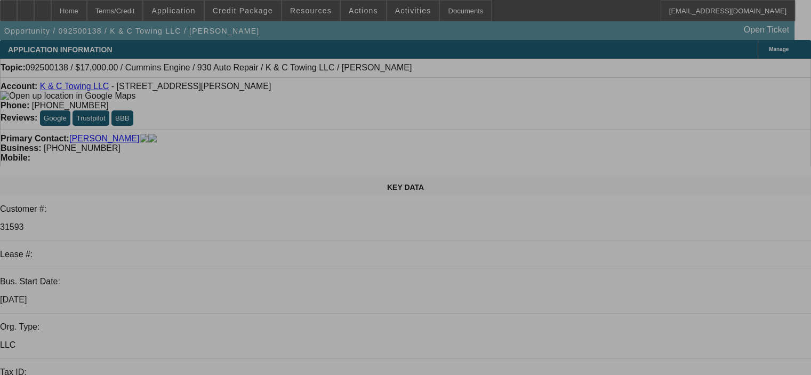
select select "0"
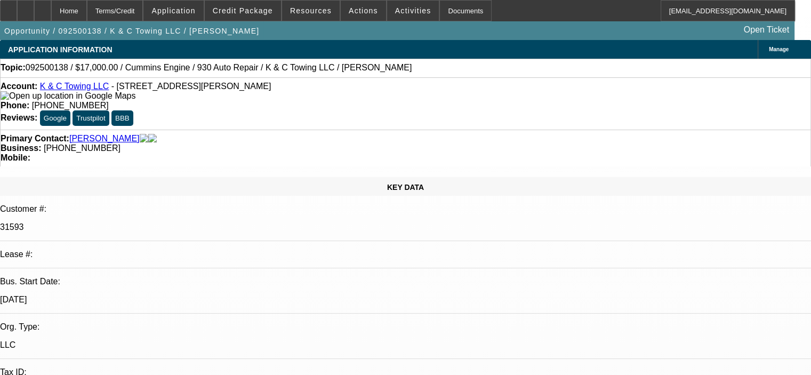
select select "0"
select select "2"
select select "0"
select select "6"
select select "0"
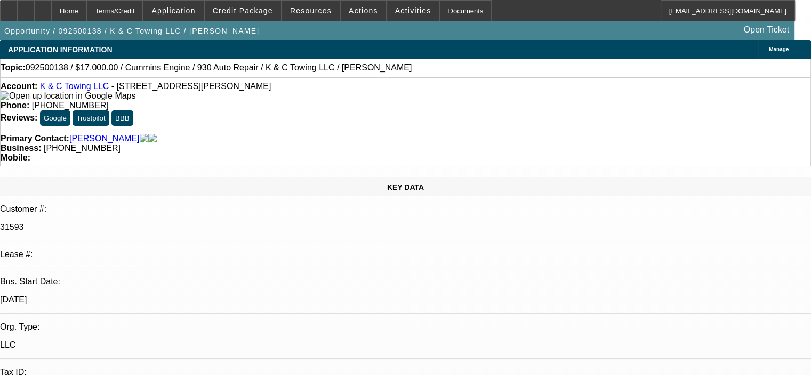
select select "0"
select select "2"
select select "0"
select select "6"
select select "0"
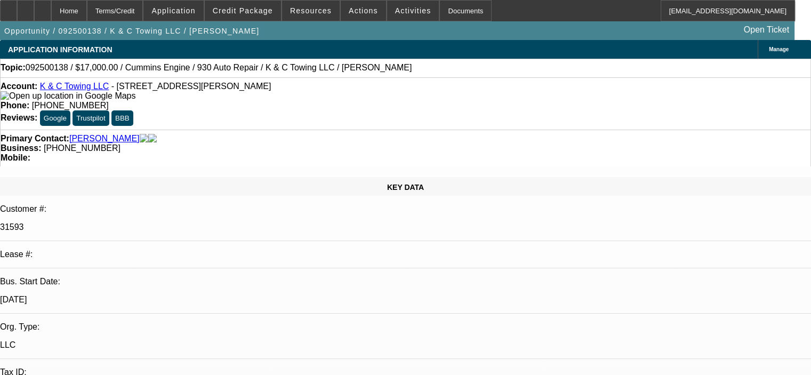
select select "0"
select select "2"
select select "0"
select select "6"
select select "0"
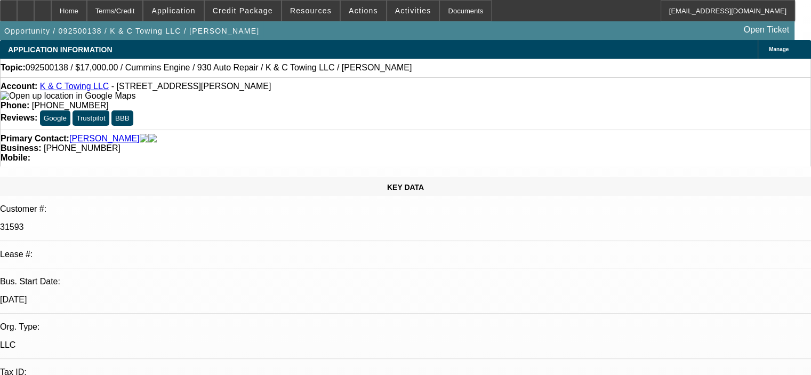
select select "0"
select select "2"
select select "0"
select select "6"
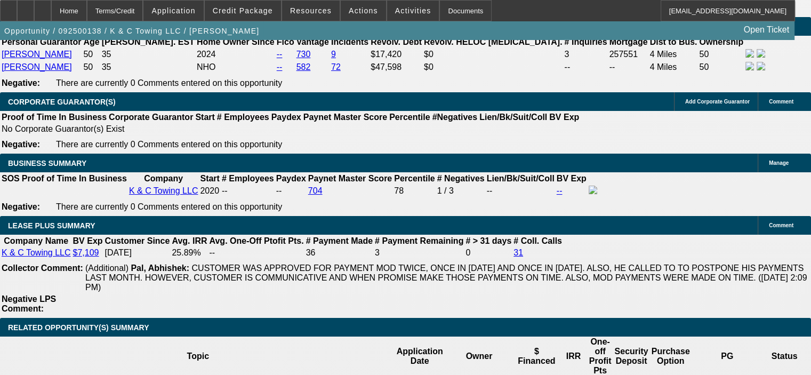
scroll to position [1627, 0]
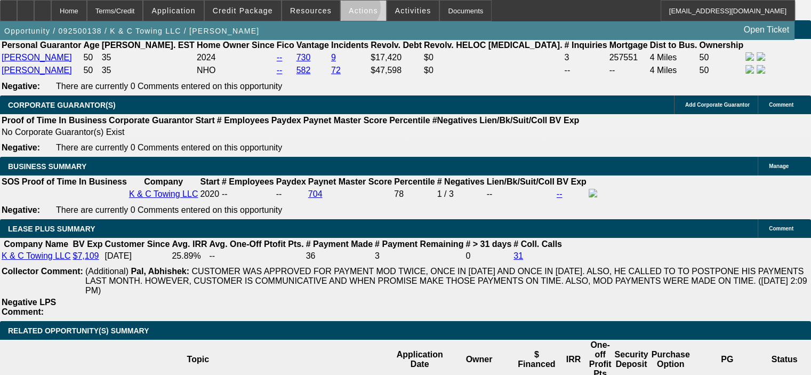
click at [351, 10] on span "Actions" at bounding box center [363, 10] width 29 height 9
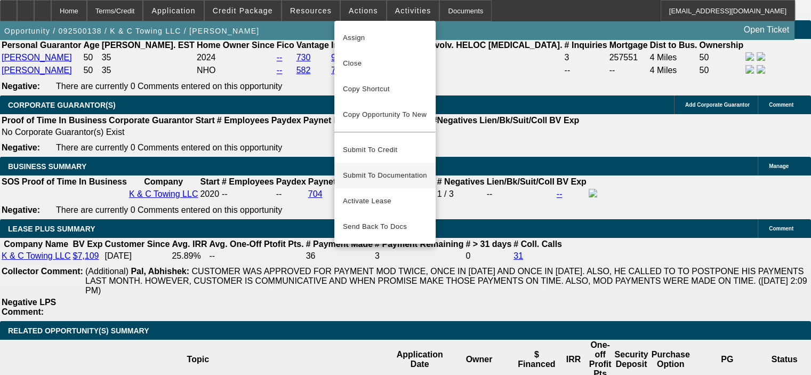
click at [392, 169] on span "Submit To Documentation" at bounding box center [385, 175] width 84 height 13
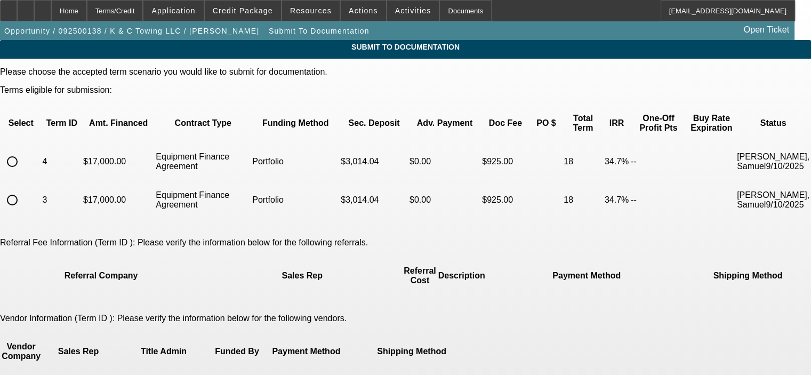
click at [23, 151] on input "radio" at bounding box center [12, 161] width 21 height 21
radio input "true"
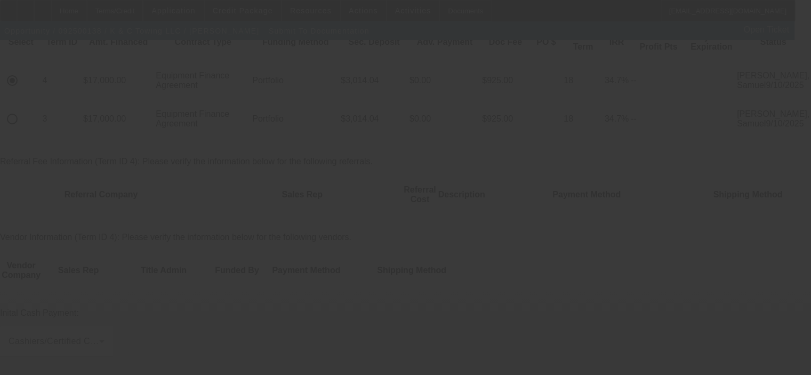
scroll to position [107, 0]
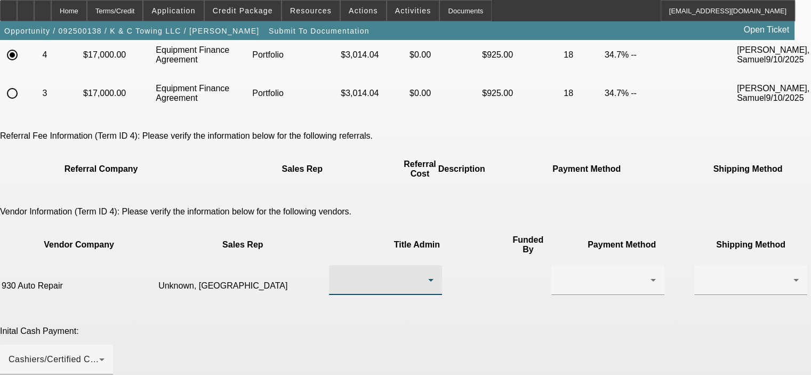
click at [372, 274] on div at bounding box center [383, 280] width 91 height 13
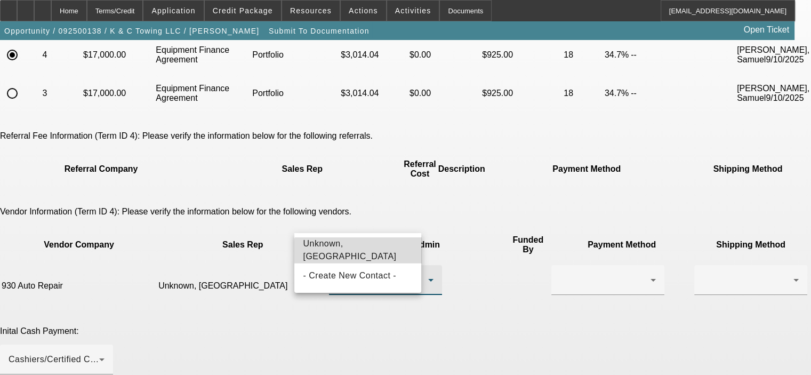
click at [369, 261] on mat-option "Unknown, Alexandria" at bounding box center [357, 250] width 127 height 26
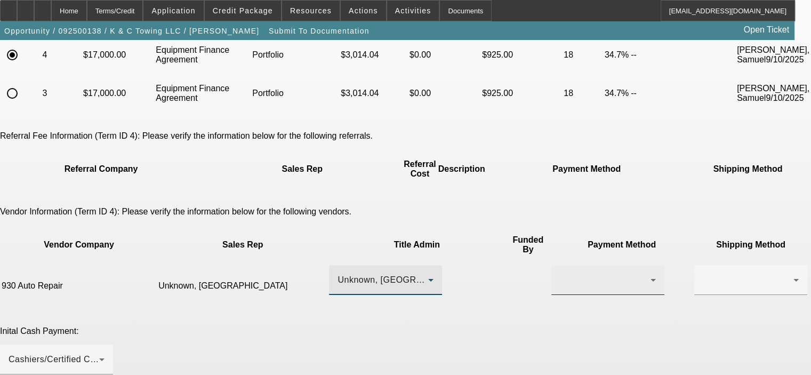
click at [560, 265] on div at bounding box center [608, 280] width 96 height 30
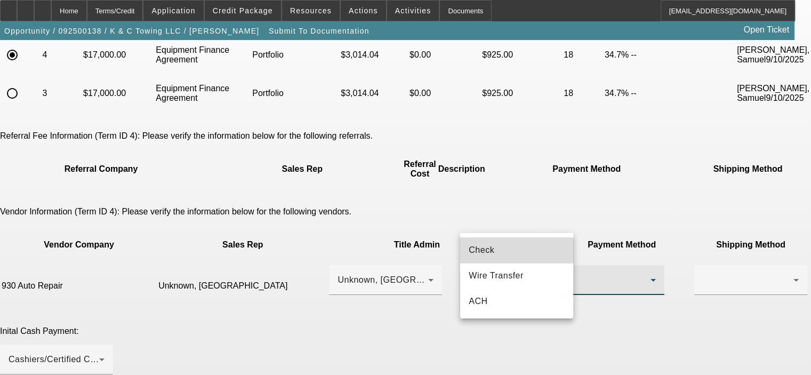
click at [505, 252] on mat-option "Check" at bounding box center [516, 250] width 113 height 26
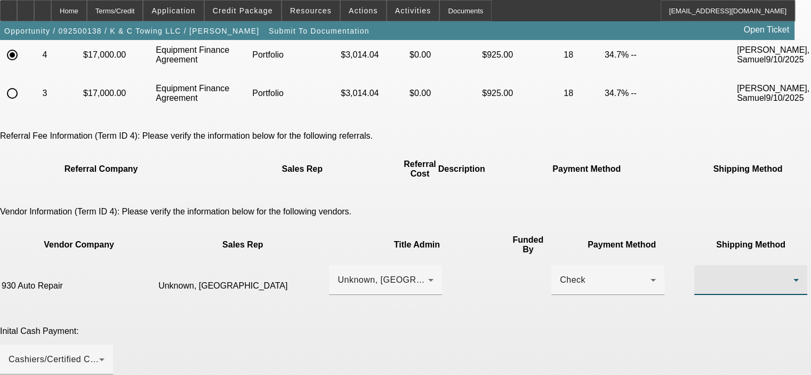
click at [703, 274] on div at bounding box center [748, 280] width 91 height 13
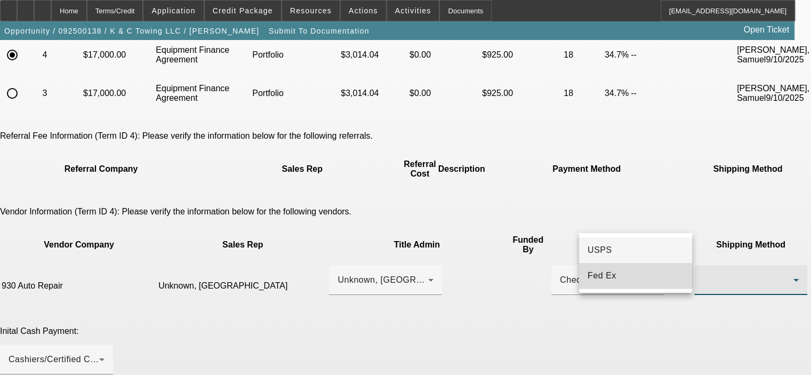
click at [618, 277] on mat-option "Fed Ex" at bounding box center [635, 276] width 113 height 26
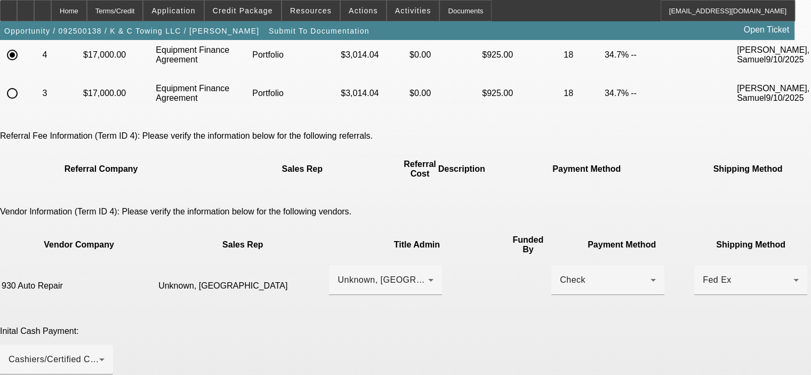
click at [575, 326] on div "Inital Cash Payment: Cashiers/Certified Check" at bounding box center [405, 356] width 811 height 60
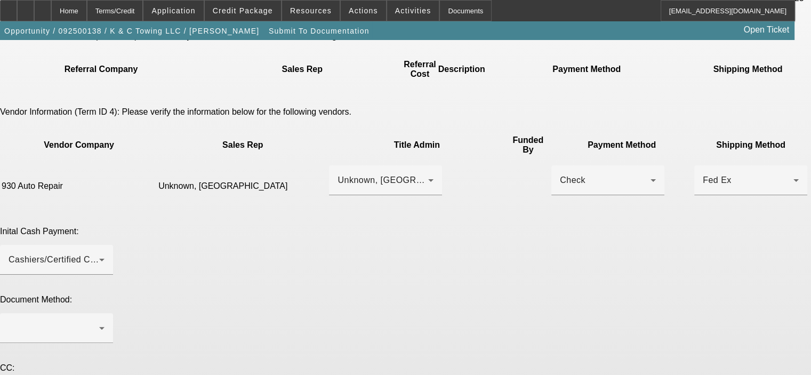
scroll to position [213, 0]
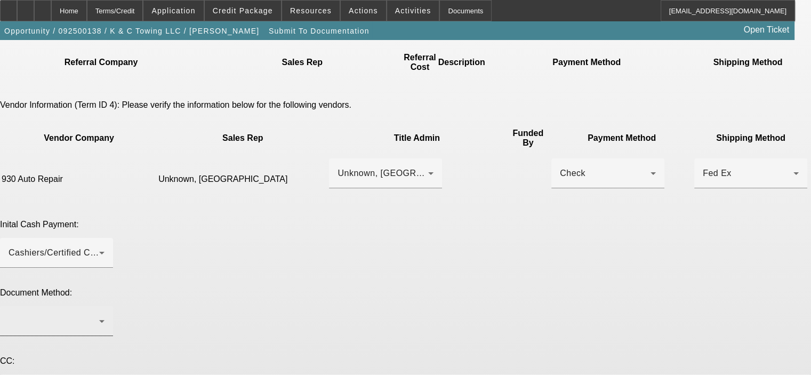
click at [99, 315] on div at bounding box center [54, 321] width 91 height 13
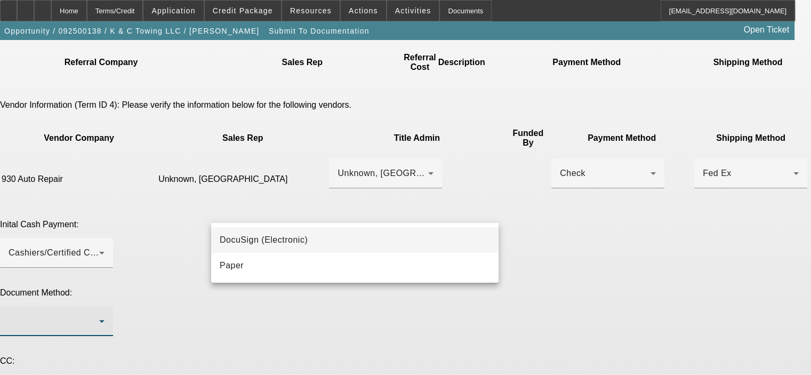
click at [410, 248] on mat-option "DocuSign (Electronic)" at bounding box center [354, 240] width 287 height 26
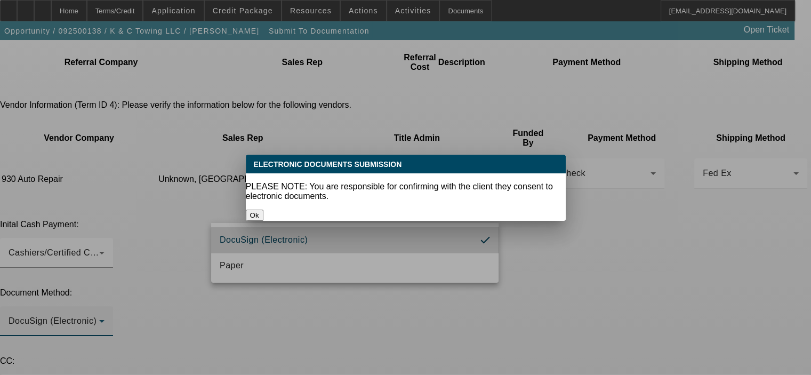
scroll to position [0, 0]
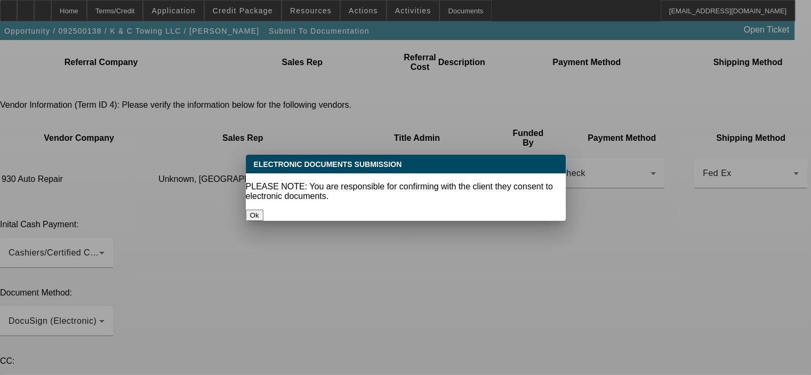
click at [263, 210] on button "Ok" at bounding box center [255, 215] width 18 height 11
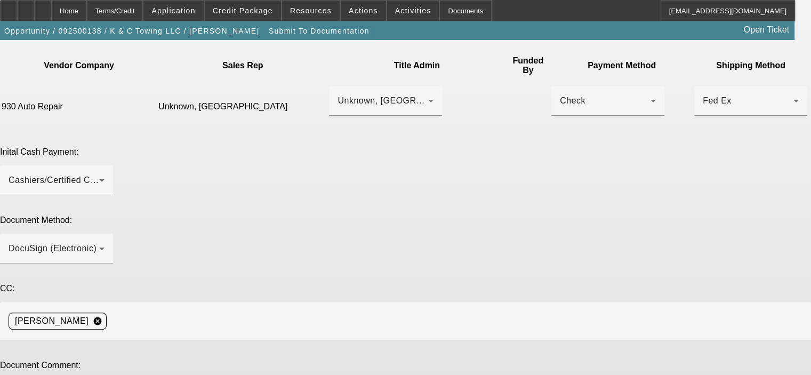
scroll to position [297, 0]
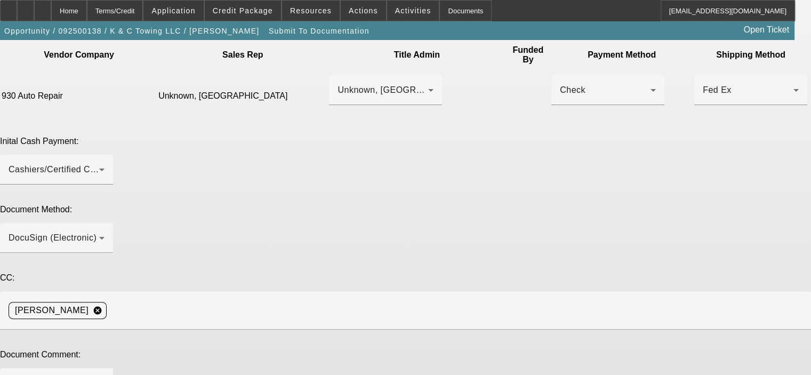
type textarea "vendor added sales tax, bumped up down payment amount to finance the same amoun…"
drag, startPoint x: 689, startPoint y: 232, endPoint x: 687, endPoint y: 292, distance: 60.3
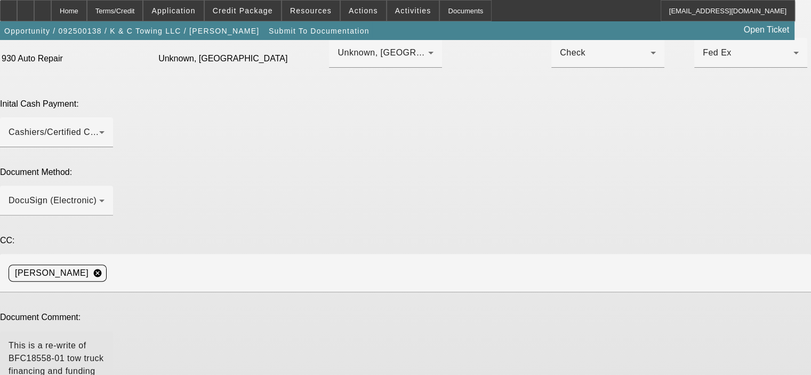
scroll to position [356, 0]
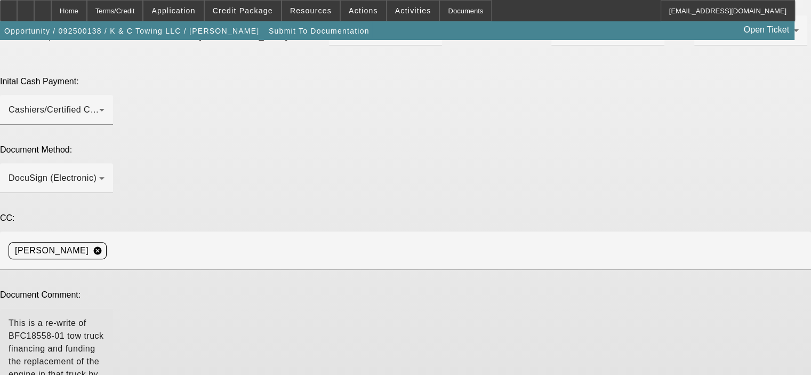
type textarea "This is a re-write of BFC18558-01 tow truck financing and funding the replaceme…"
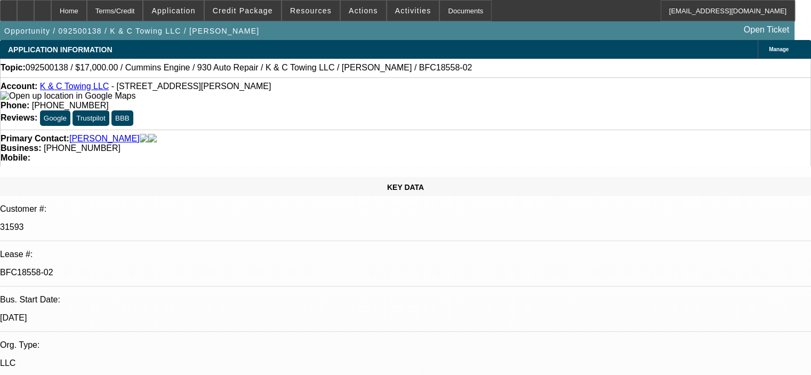
select select "0"
select select "2"
select select "0"
select select "6"
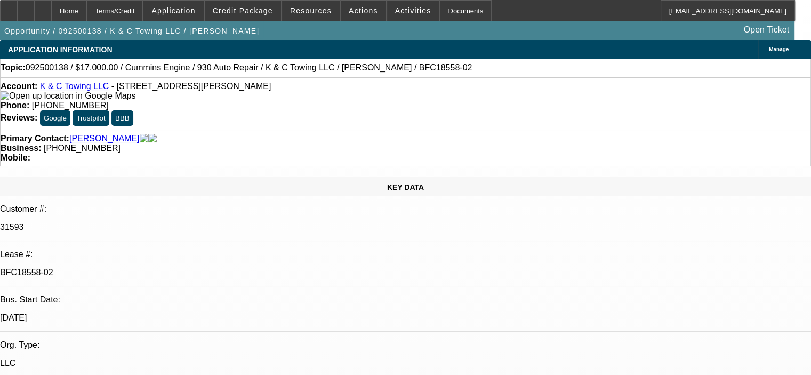
select select "0"
select select "2"
select select "0"
select select "6"
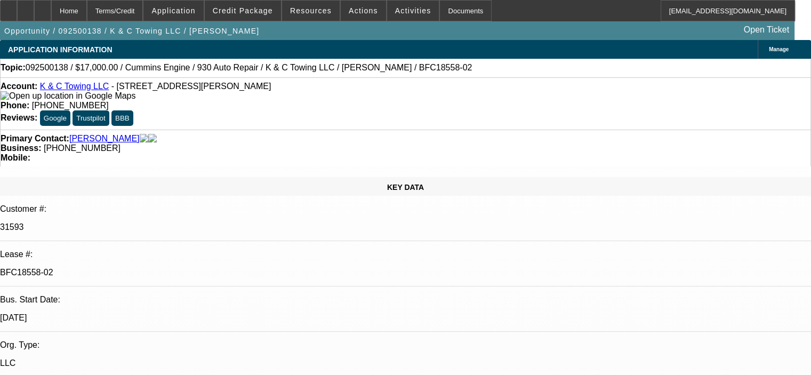
select select "0"
select select "2"
select select "0"
select select "6"
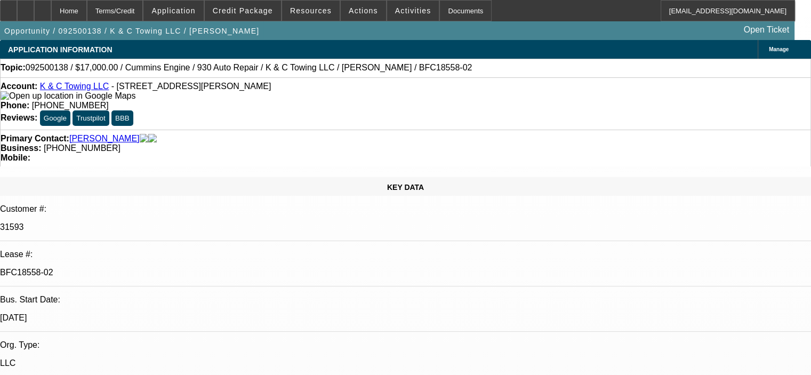
select select "0"
select select "2"
select select "0"
select select "6"
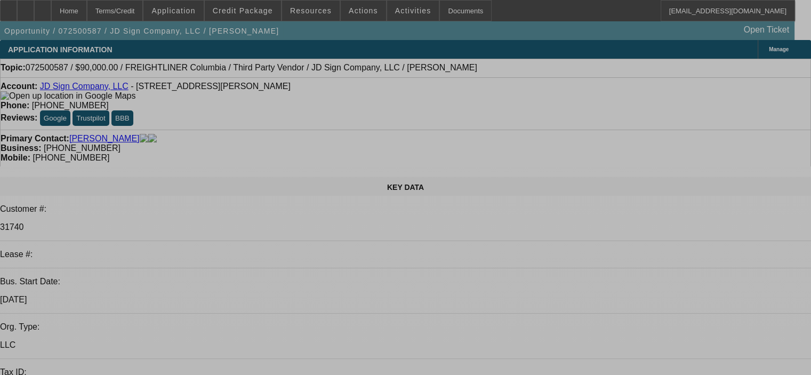
select select "0"
select select "2"
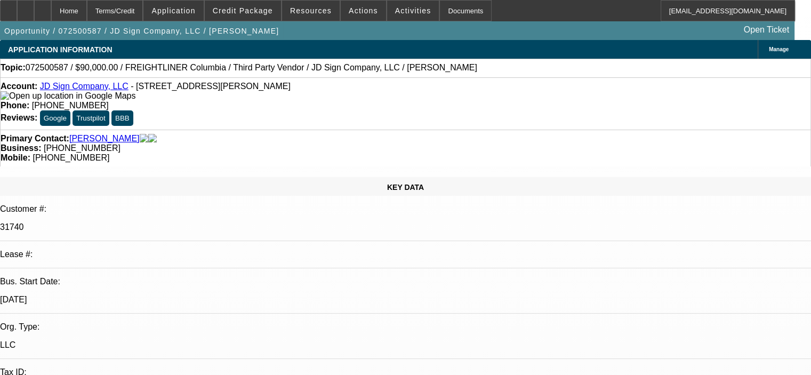
select select "0"
select select "6"
select select "0"
select select "2"
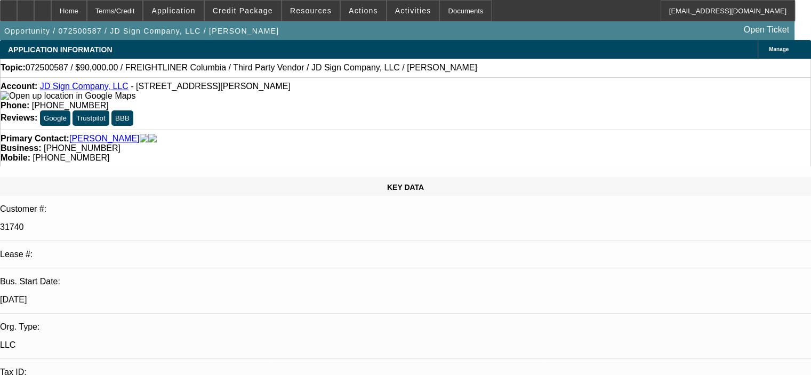
select select "0"
select select "6"
select select "0"
select select "2"
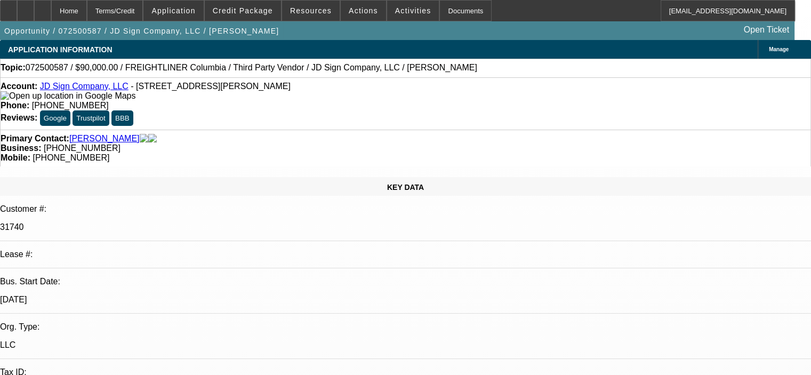
select select "0"
select select "6"
select select "0"
select select "2"
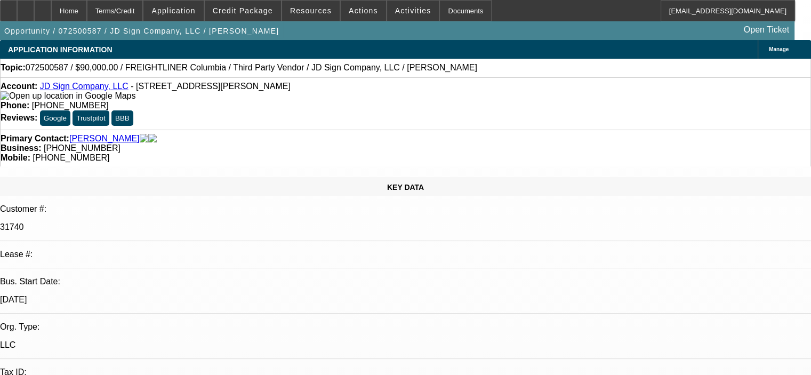
select select "0"
select select "6"
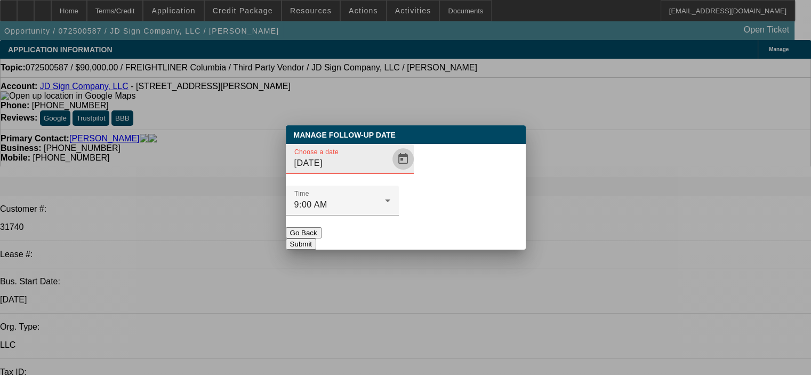
click at [390, 172] on span "Open calendar" at bounding box center [403, 159] width 26 height 26
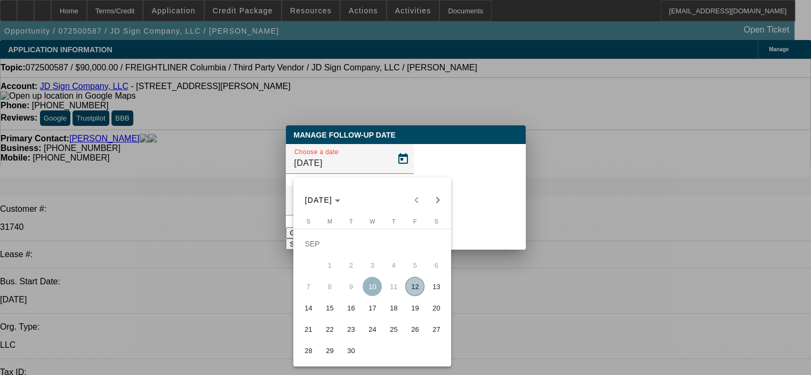
click at [416, 316] on span "19" at bounding box center [414, 307] width 19 height 19
type input "[DATE]"
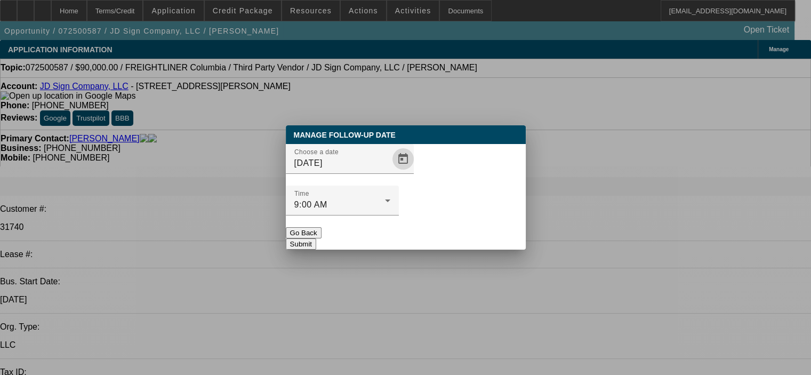
click at [316, 238] on button "Submit" at bounding box center [301, 243] width 30 height 11
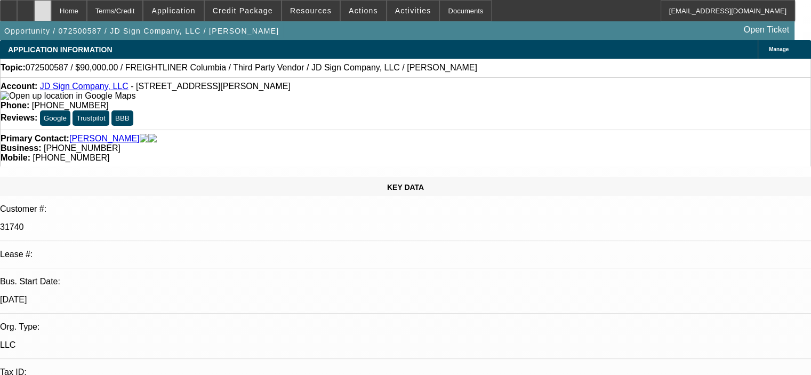
click at [51, 12] on div at bounding box center [42, 10] width 17 height 21
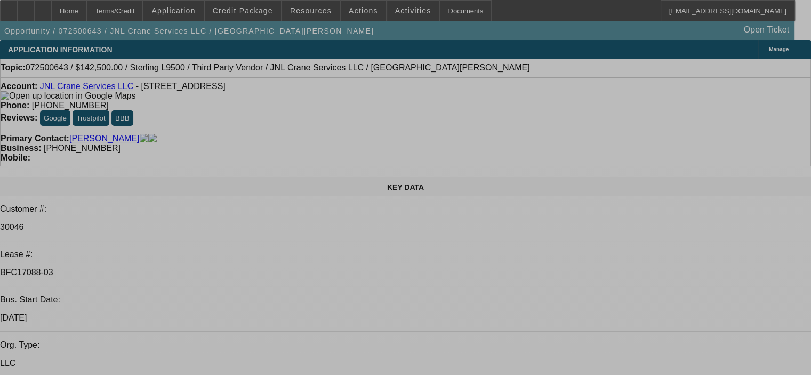
select select "0"
select select "2"
select select "0"
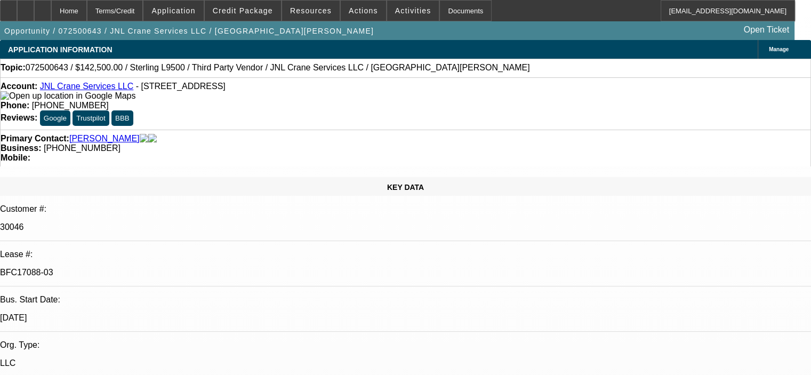
select select "6"
select select "0"
select select "2"
select select "0"
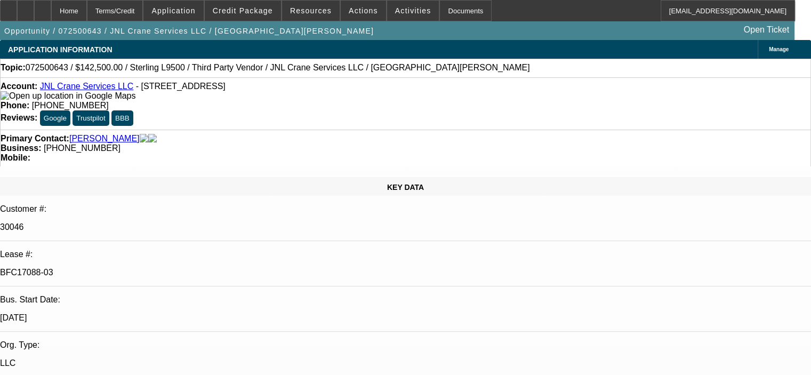
select select "6"
select select "0"
select select "2"
select select "0"
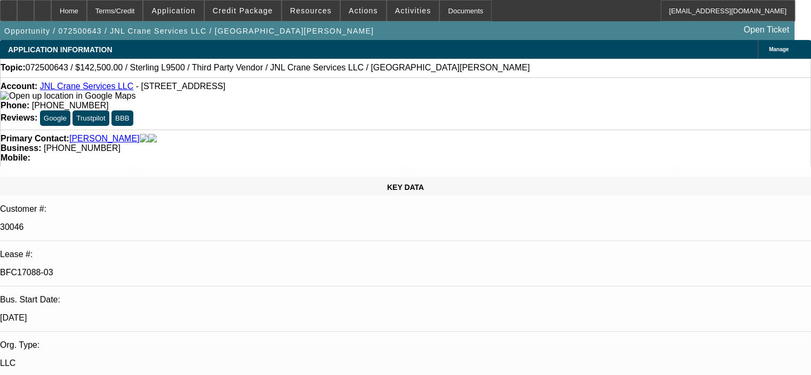
select select "6"
select select "0"
select select "2"
select select "0"
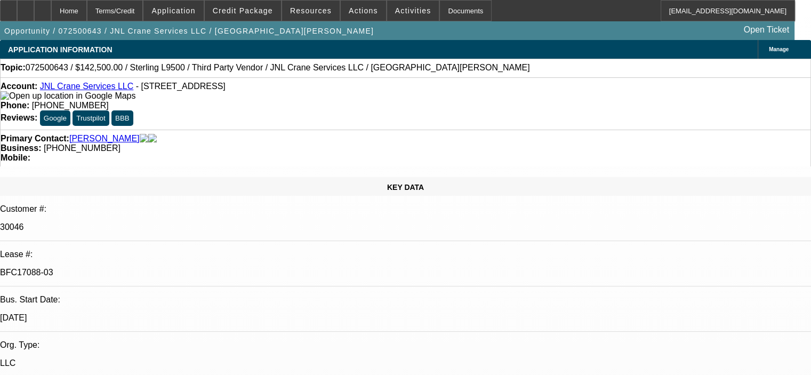
select select "6"
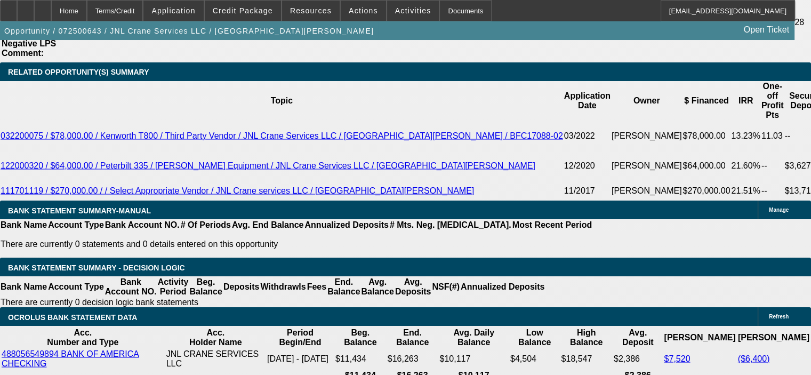
scroll to position [1813, 0]
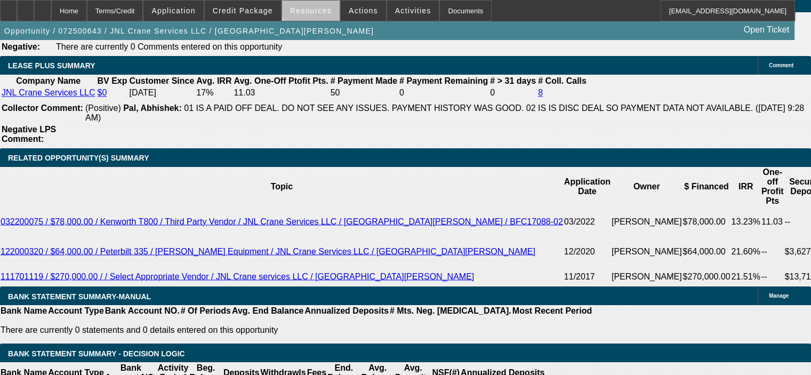
click at [316, 8] on span "Resources" at bounding box center [311, 10] width 42 height 9
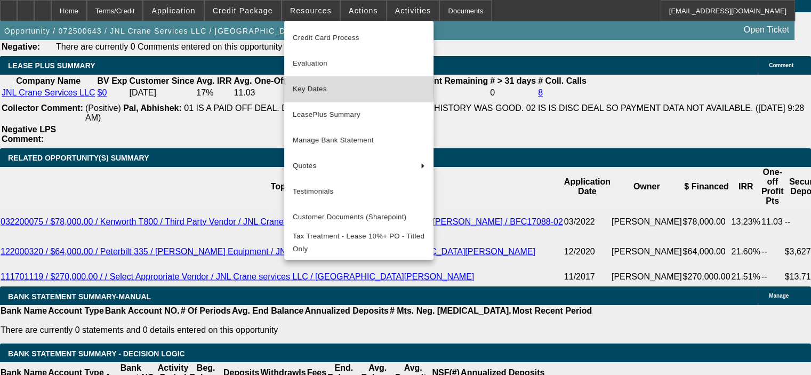
click at [341, 87] on span "Key Dates" at bounding box center [359, 89] width 132 height 13
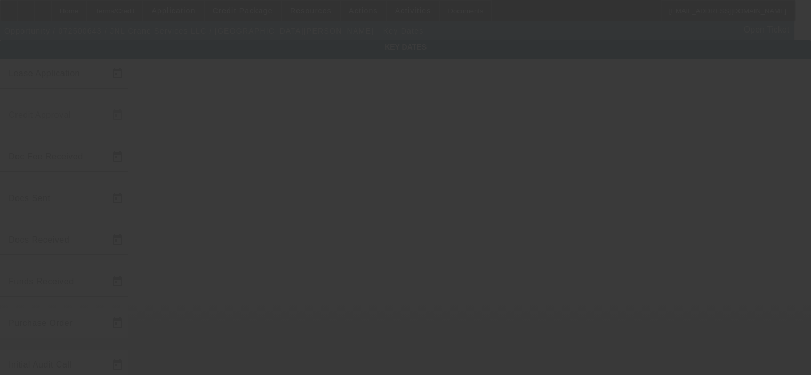
type input "[DATE]"
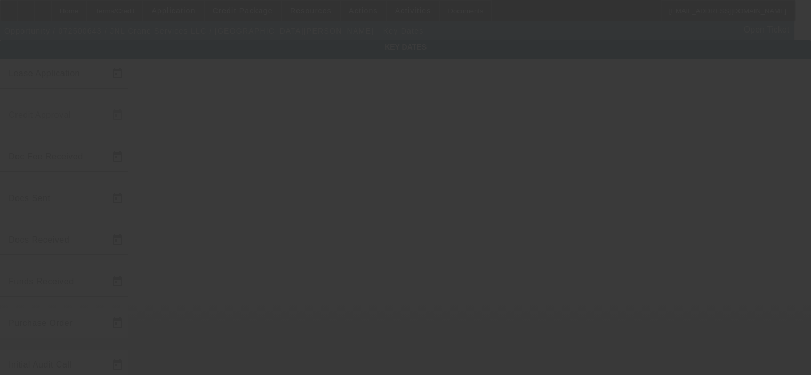
type input "[DATE]"
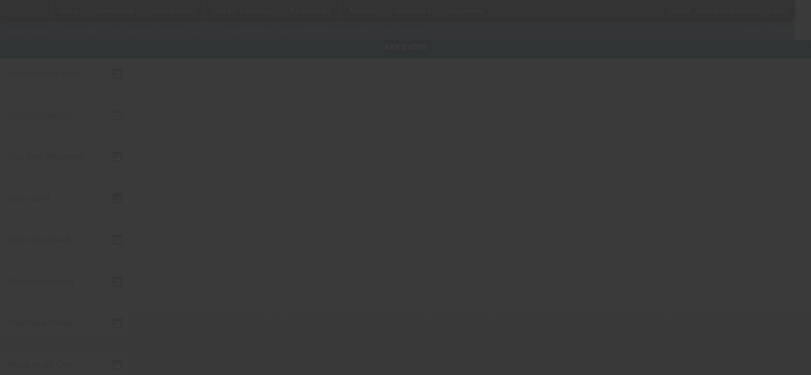
type input "[DATE]"
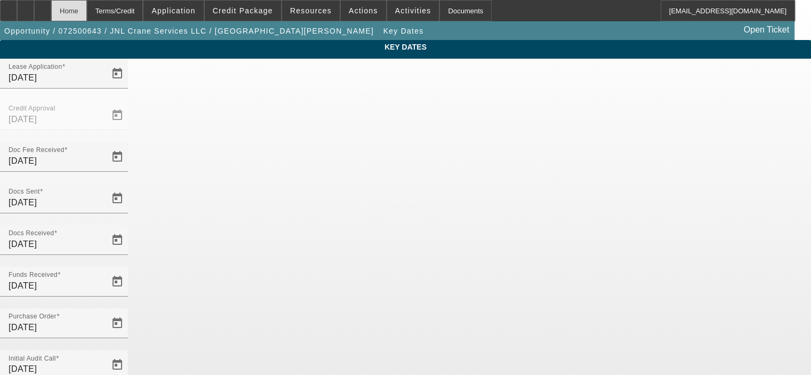
click at [87, 14] on div "Home" at bounding box center [69, 10] width 36 height 21
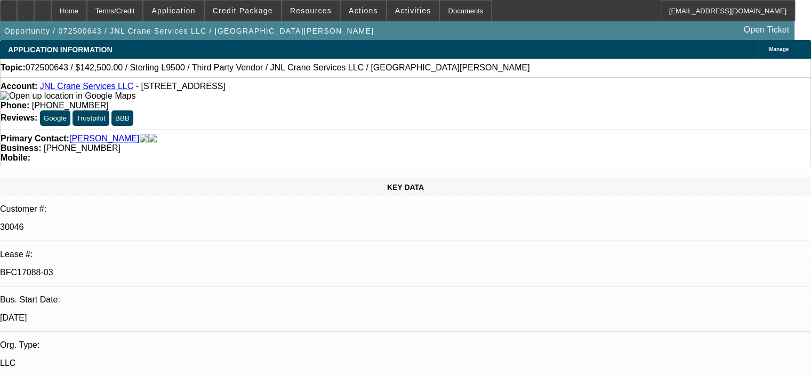
select select "0"
select select "2"
select select "0"
select select "6"
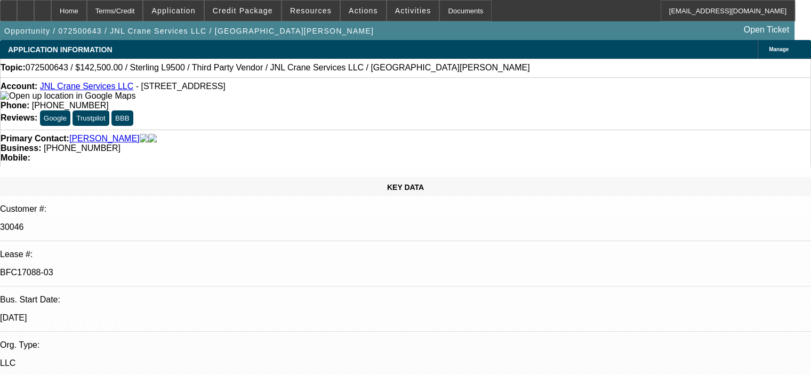
select select "0"
select select "2"
select select "0"
select select "6"
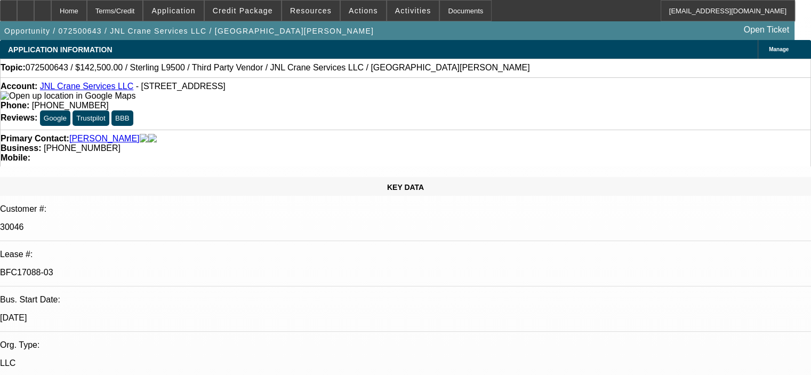
select select "0"
select select "2"
select select "0"
select select "6"
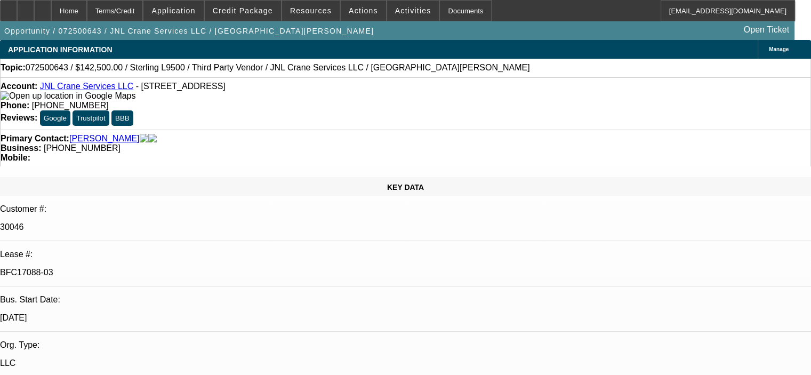
select select "0"
select select "2"
select select "0"
select select "6"
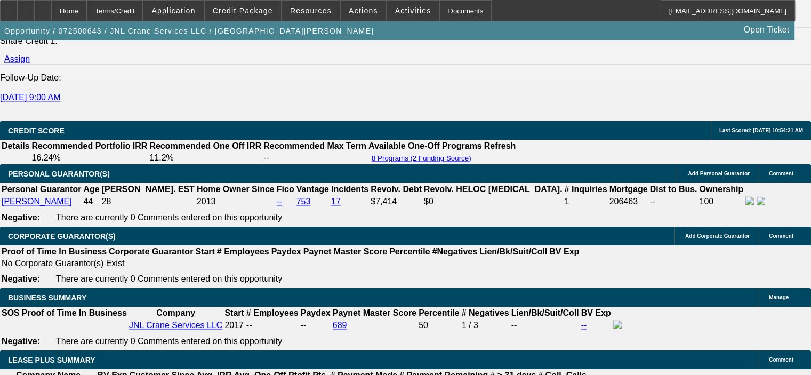
scroll to position [1547, 0]
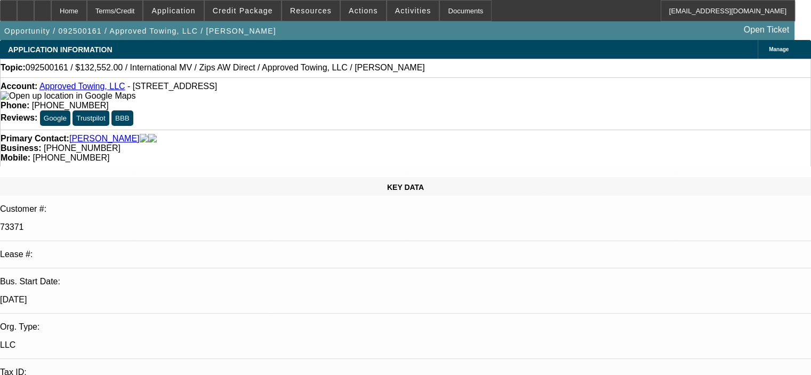
select select "0"
select select "2"
select select "0"
select select "6"
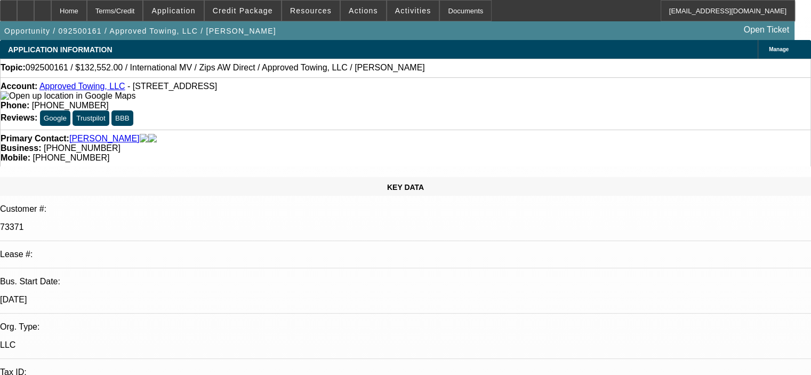
select select "0"
select select "2"
select select "0"
select select "6"
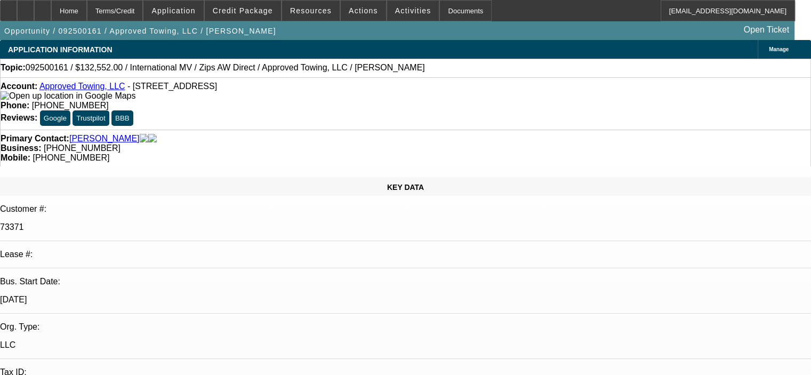
select select "0"
select select "2"
select select "0"
select select "6"
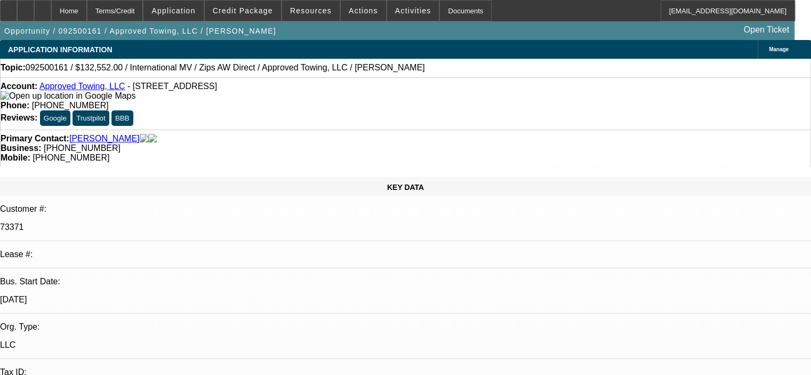
select select "0"
select select "2"
select select "0"
select select "6"
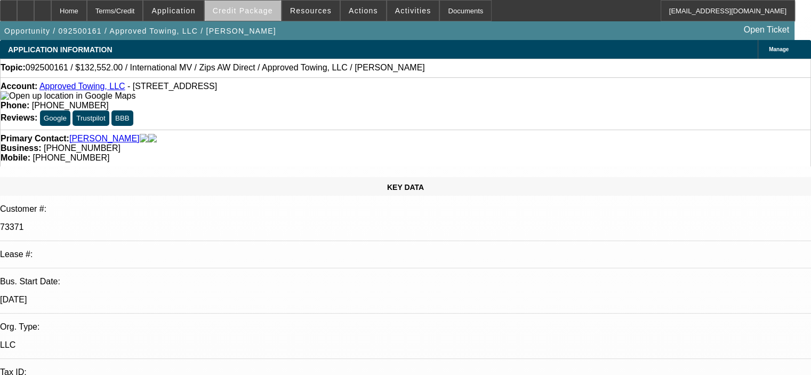
click at [262, 15] on span at bounding box center [243, 11] width 76 height 26
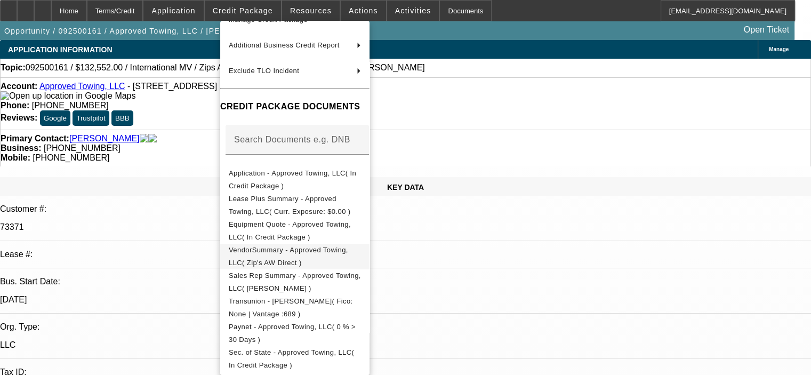
scroll to position [107, 0]
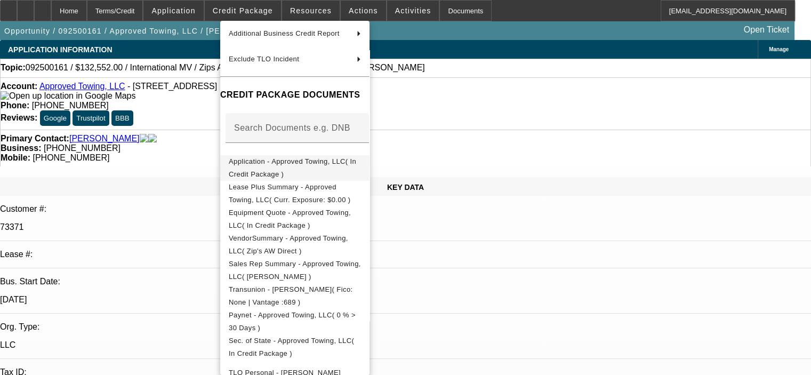
click at [317, 167] on span "Application - Approved Towing, LLC( In Credit Package )" at bounding box center [295, 168] width 132 height 26
